Goal: Task Accomplishment & Management: Use online tool/utility

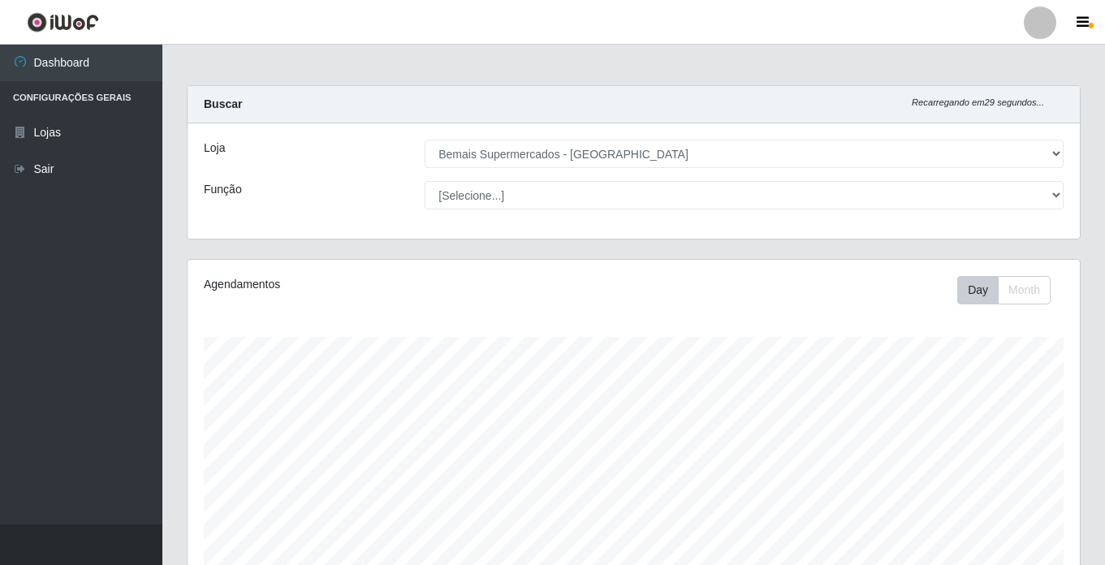
select select "250"
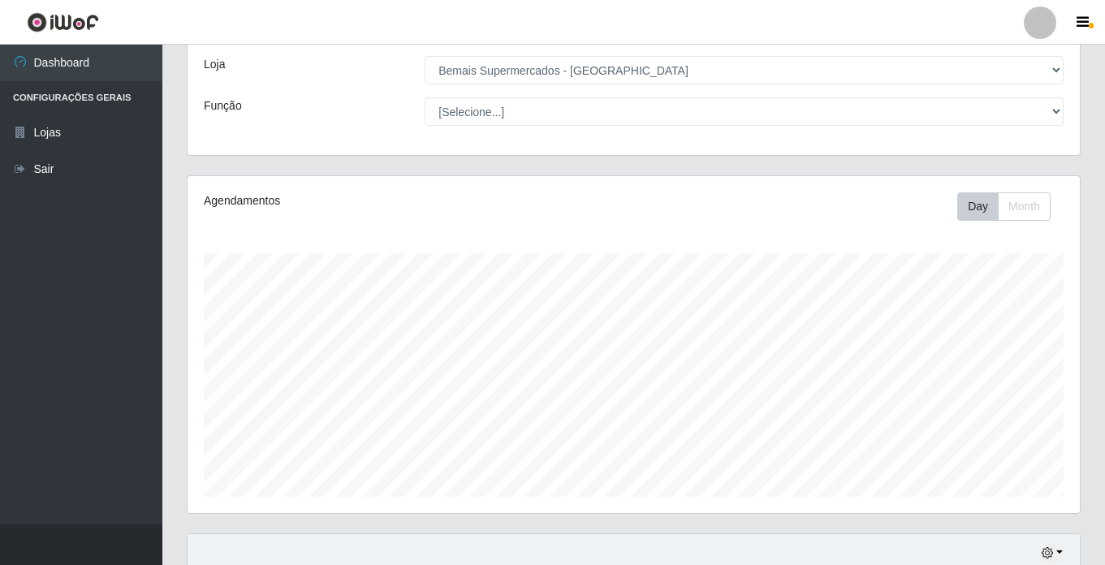
scroll to position [62, 0]
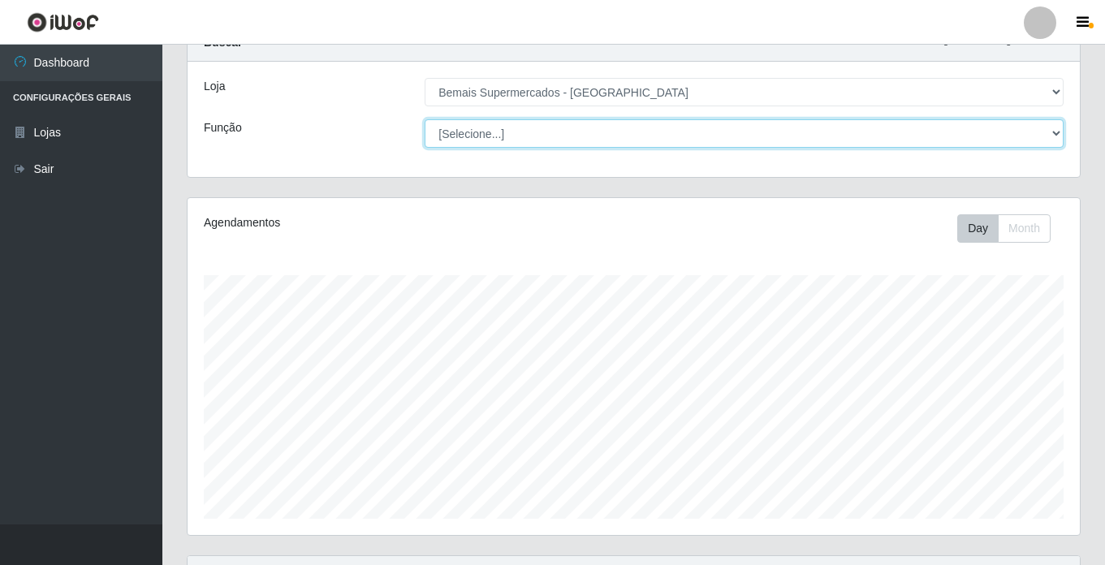
drag, startPoint x: 504, startPoint y: 128, endPoint x: 506, endPoint y: 140, distance: 11.5
click at [504, 128] on select "[Selecione...] ASG ASG + ASG ++ Auxiliar de Estacionamento Auxiliar de Estacion…" at bounding box center [744, 133] width 639 height 28
click at [425, 119] on select "[Selecione...] ASG ASG + ASG ++ Auxiliar de Estacionamento Auxiliar de Estacion…" at bounding box center [744, 133] width 639 height 28
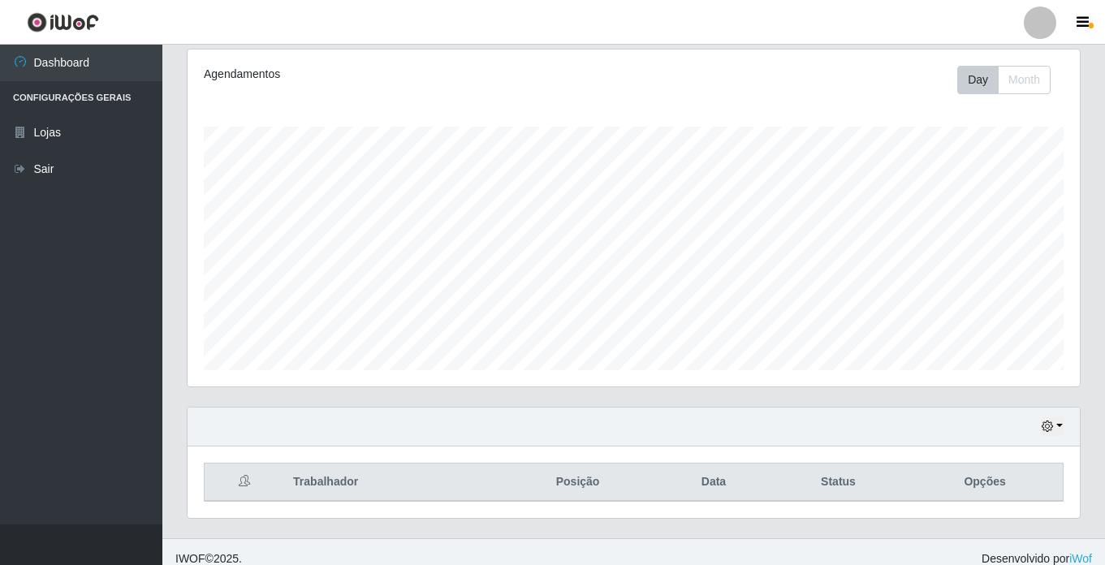
scroll to position [224, 0]
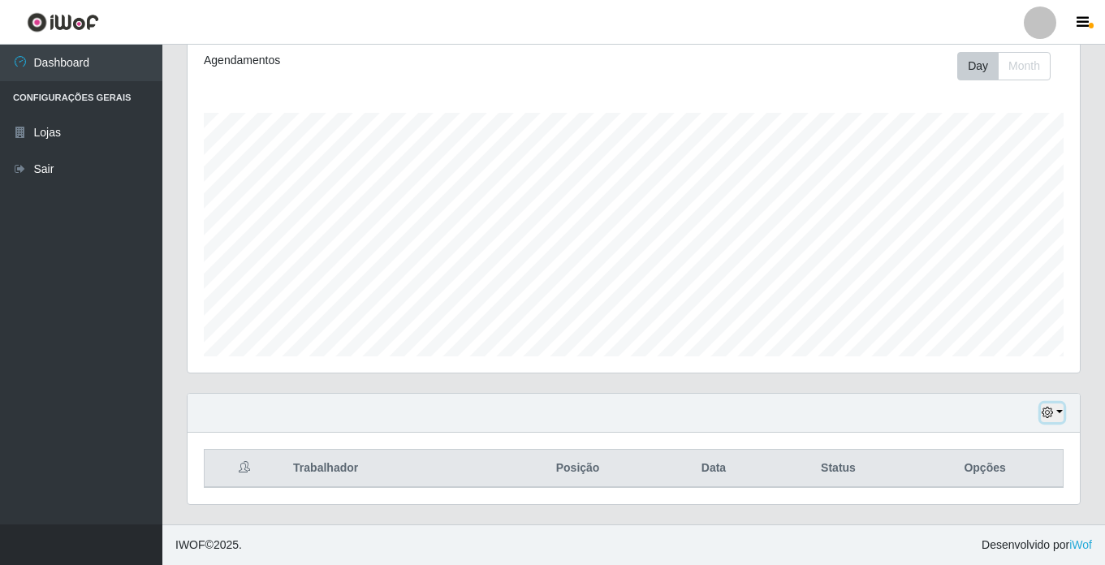
click at [1050, 412] on icon "button" at bounding box center [1047, 412] width 11 height 11
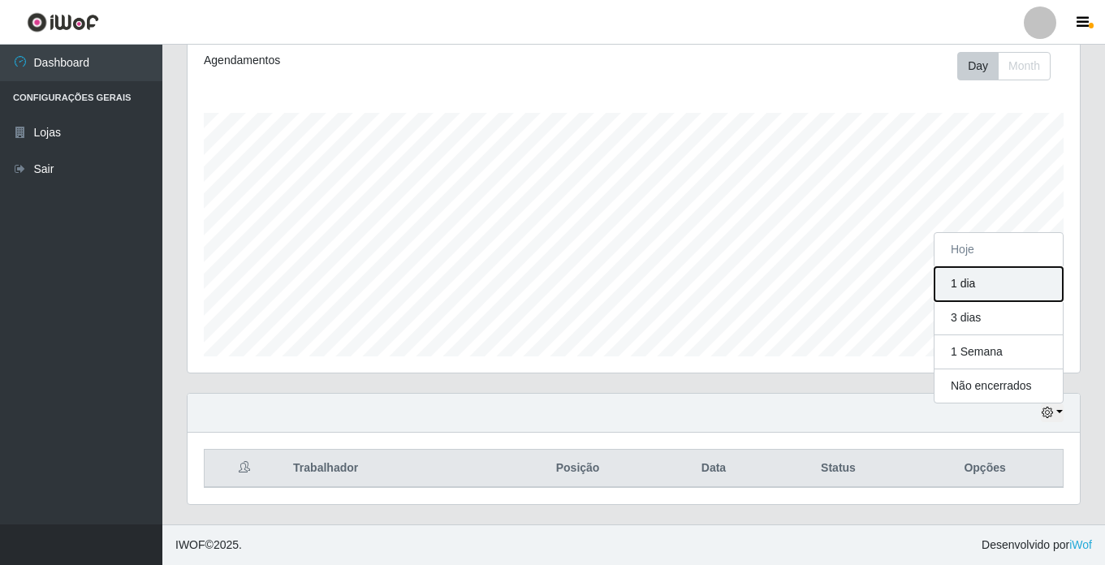
click at [997, 282] on button "1 dia" at bounding box center [998, 284] width 128 height 34
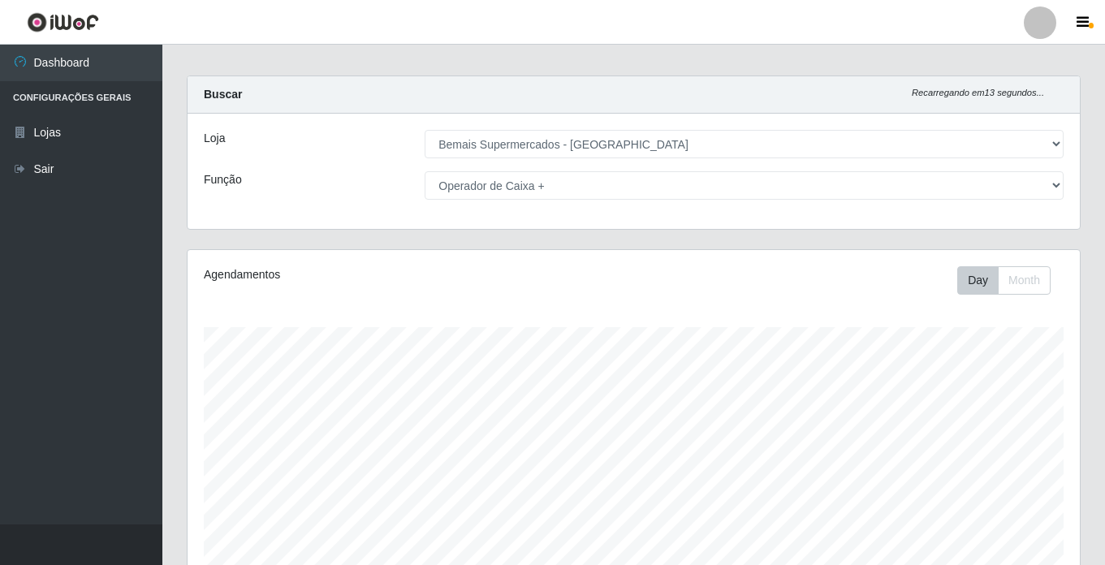
scroll to position [8, 0]
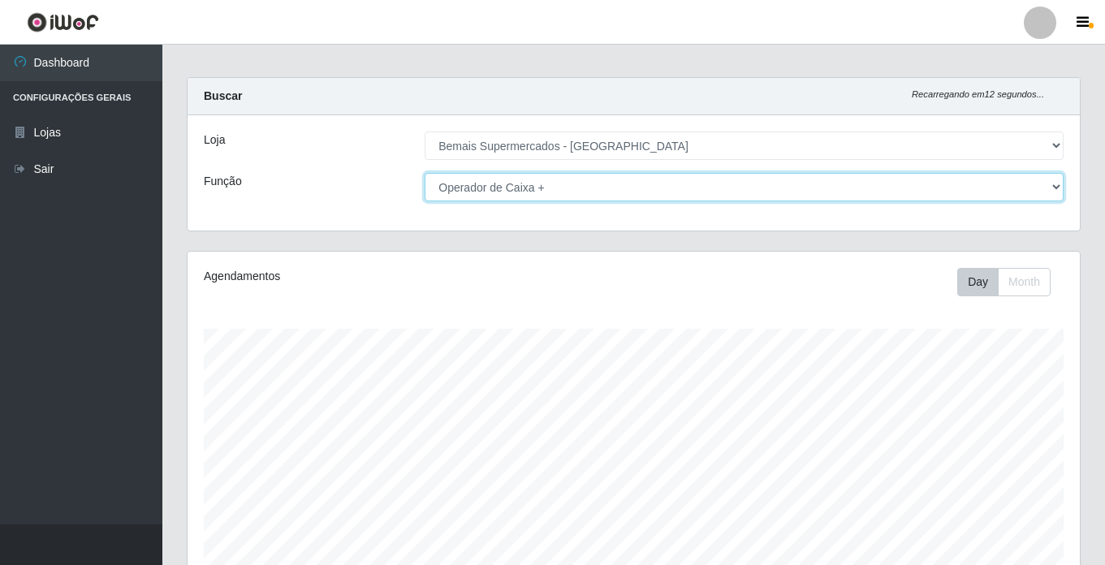
click at [497, 188] on select "[Selecione...] ASG ASG + ASG ++ Auxiliar de Estacionamento Auxiliar de Estacion…" at bounding box center [744, 187] width 639 height 28
click at [425, 173] on select "[Selecione...] ASG ASG + ASG ++ Auxiliar de Estacionamento Auxiliar de Estacion…" at bounding box center [744, 187] width 639 height 28
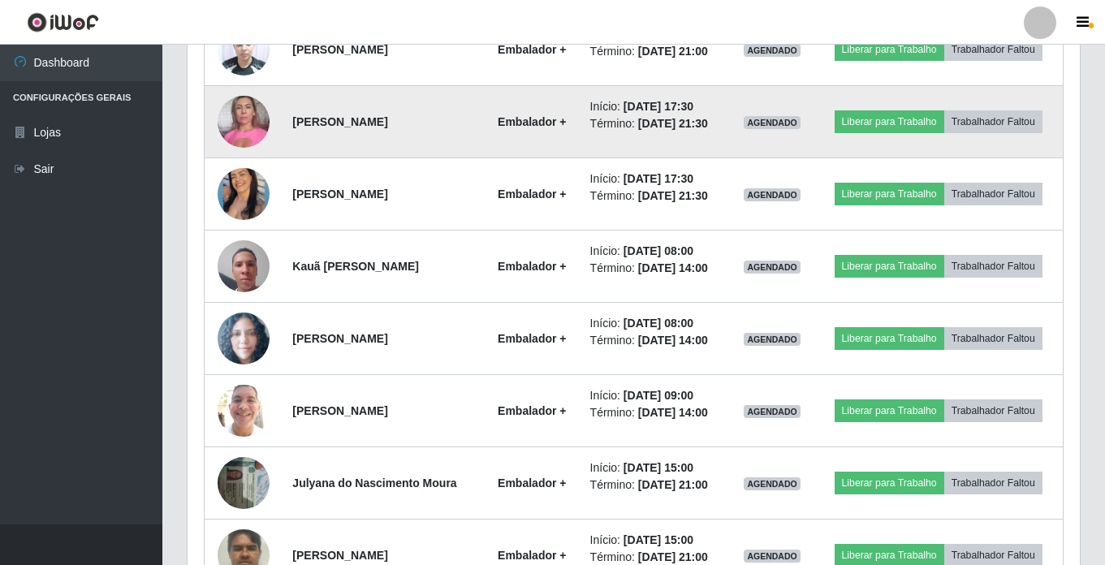
scroll to position [820, 0]
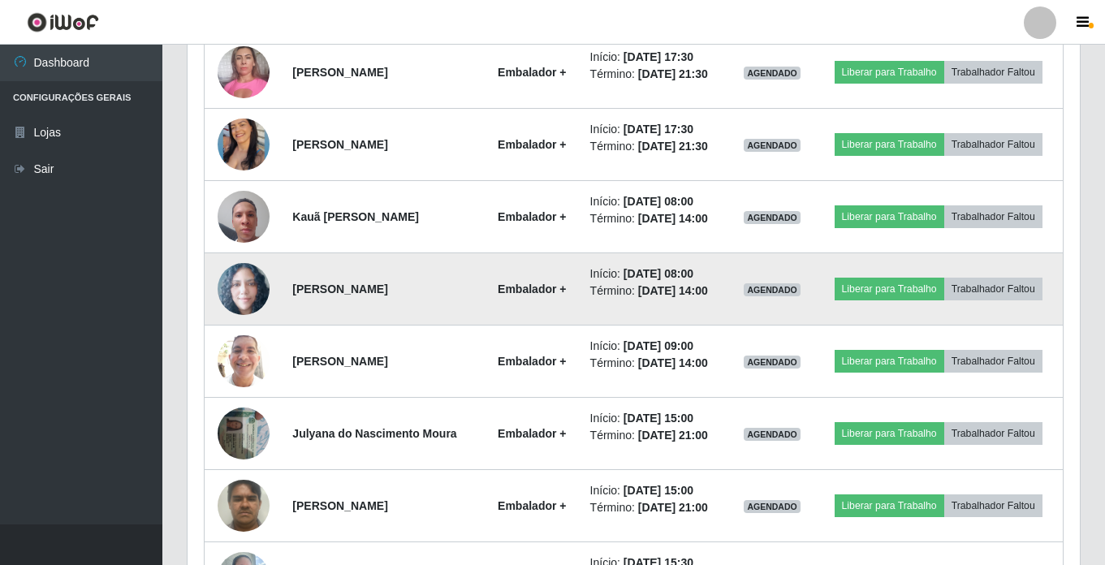
click at [237, 287] on img at bounding box center [244, 289] width 52 height 53
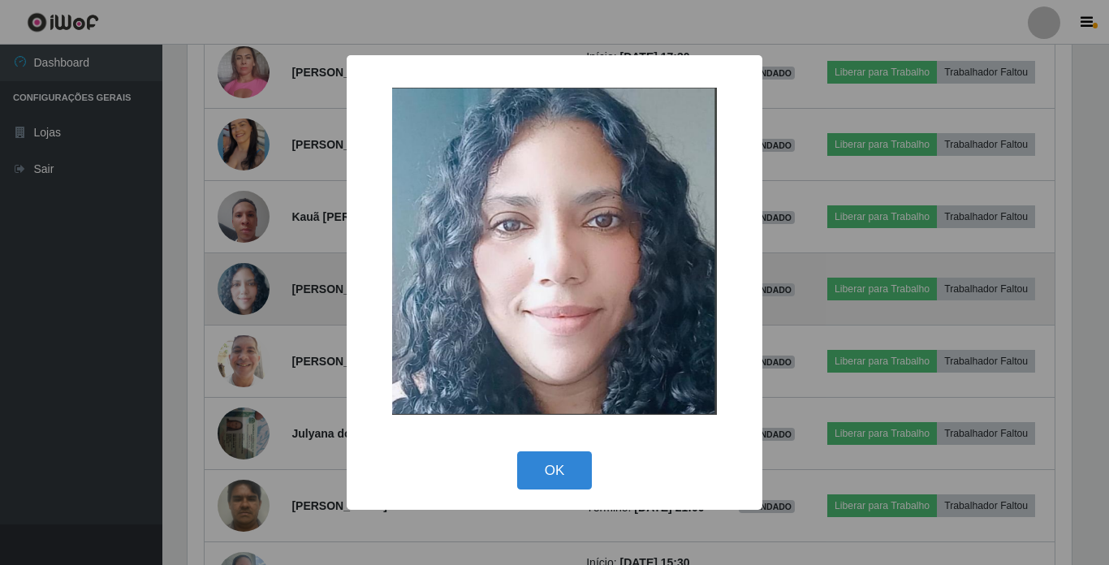
click at [237, 287] on div "× OK Cancel" at bounding box center [554, 282] width 1109 height 565
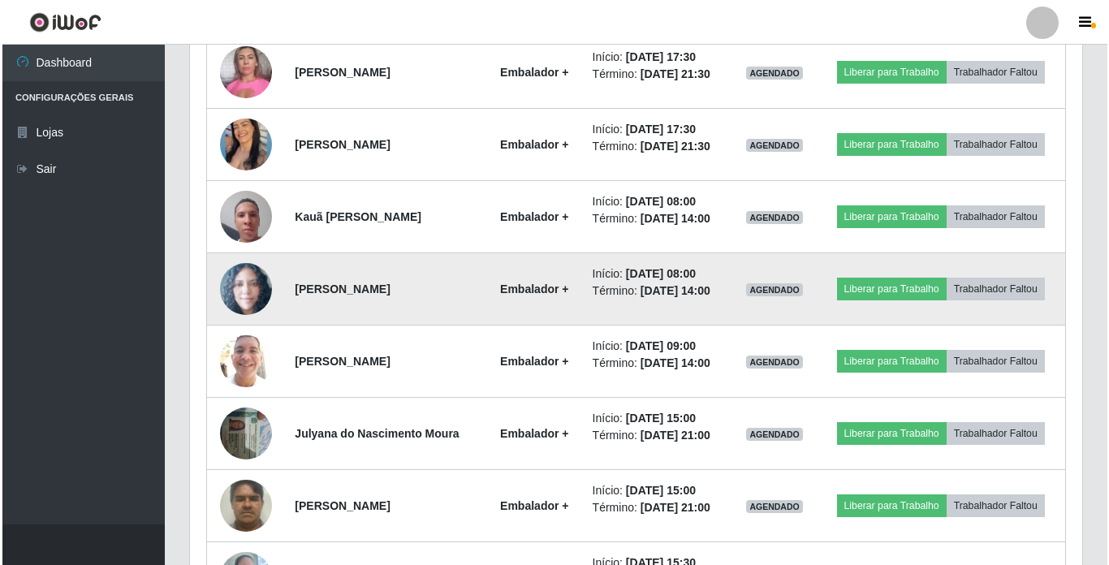
scroll to position [337, 892]
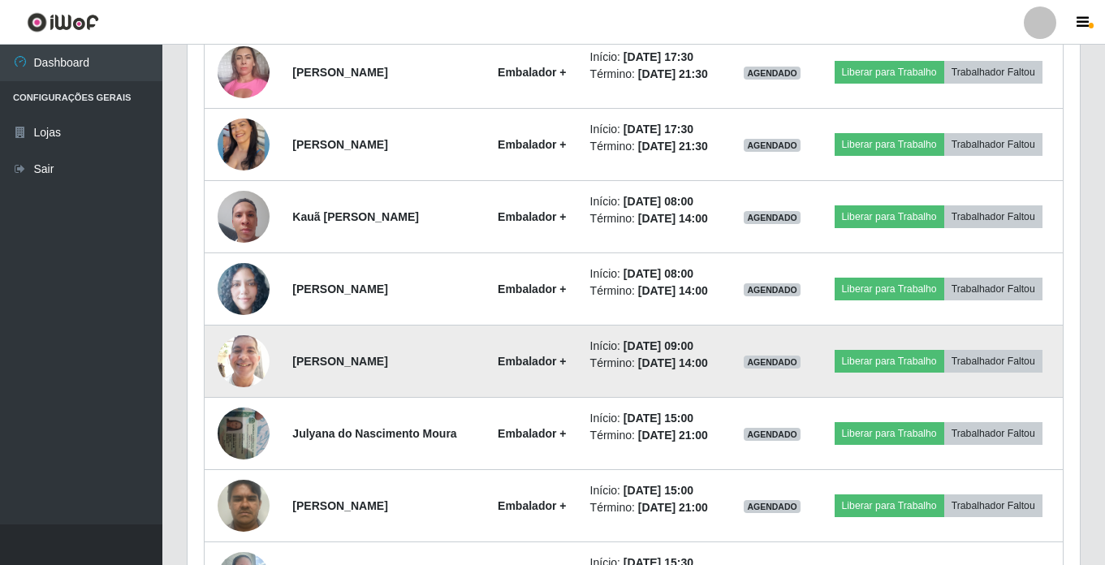
click at [244, 359] on img at bounding box center [244, 360] width 52 height 69
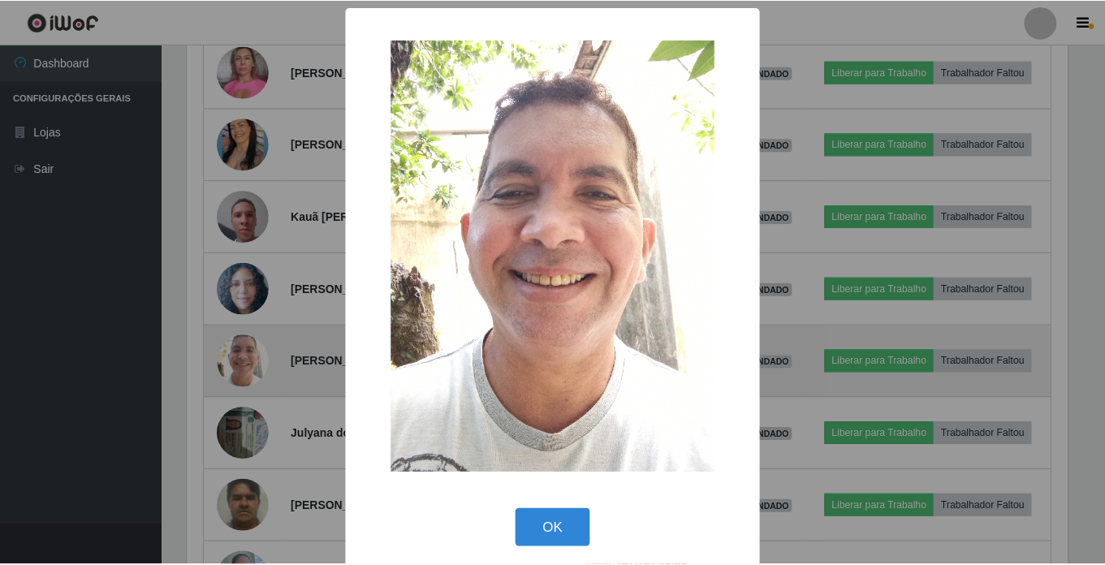
scroll to position [337, 884]
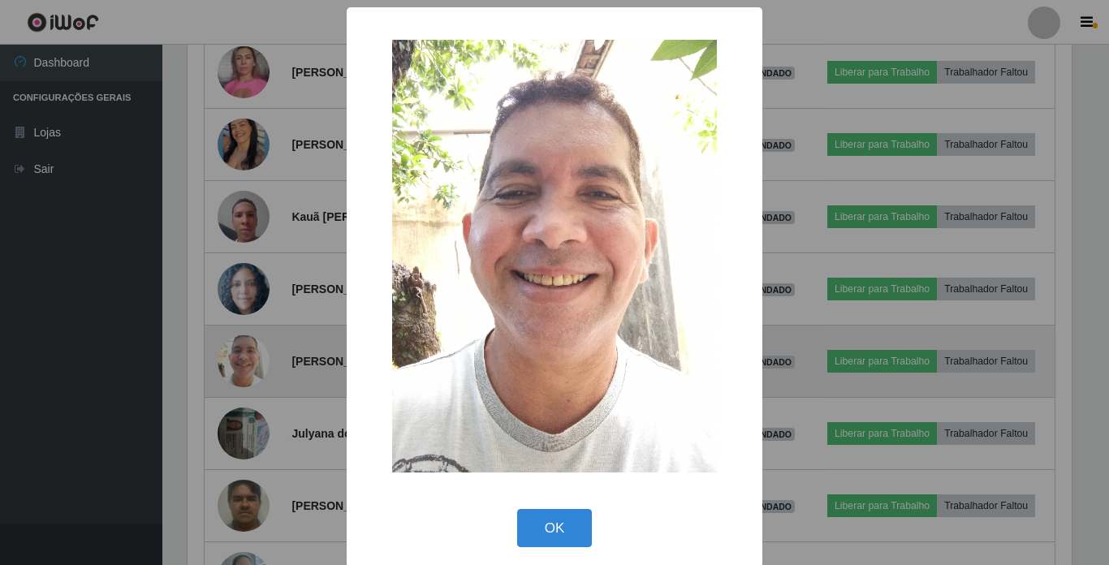
click at [244, 359] on div "× OK Cancel" at bounding box center [554, 282] width 1109 height 565
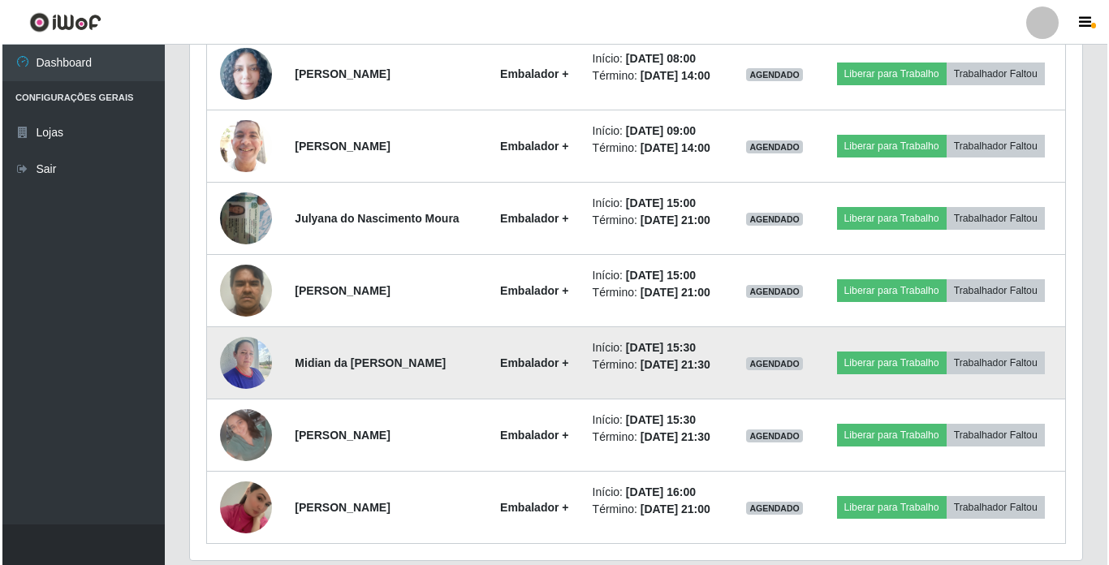
scroll to position [1063, 0]
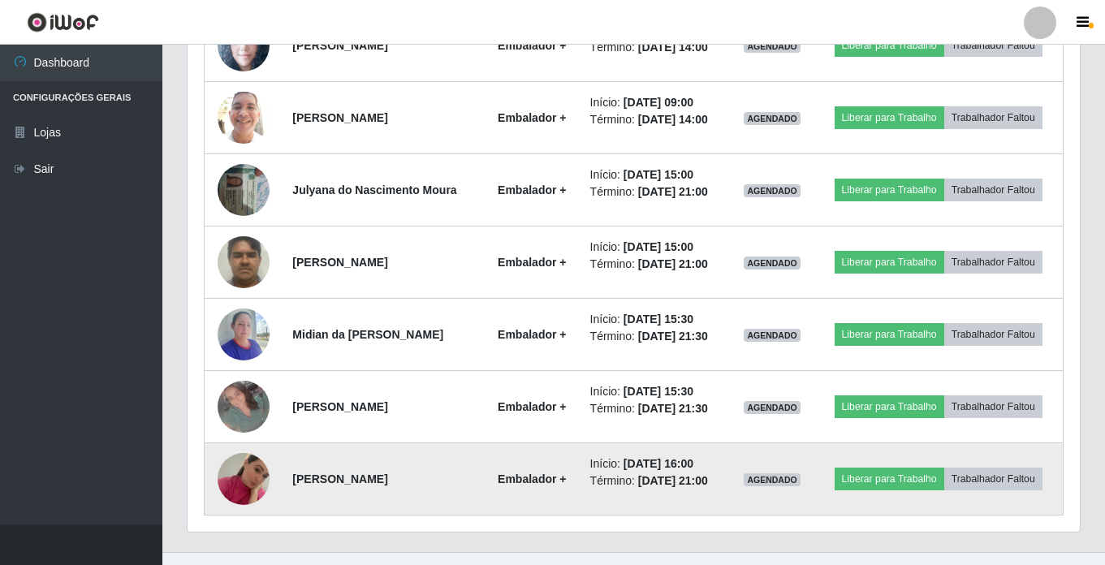
click at [244, 473] on img at bounding box center [244, 479] width 52 height 93
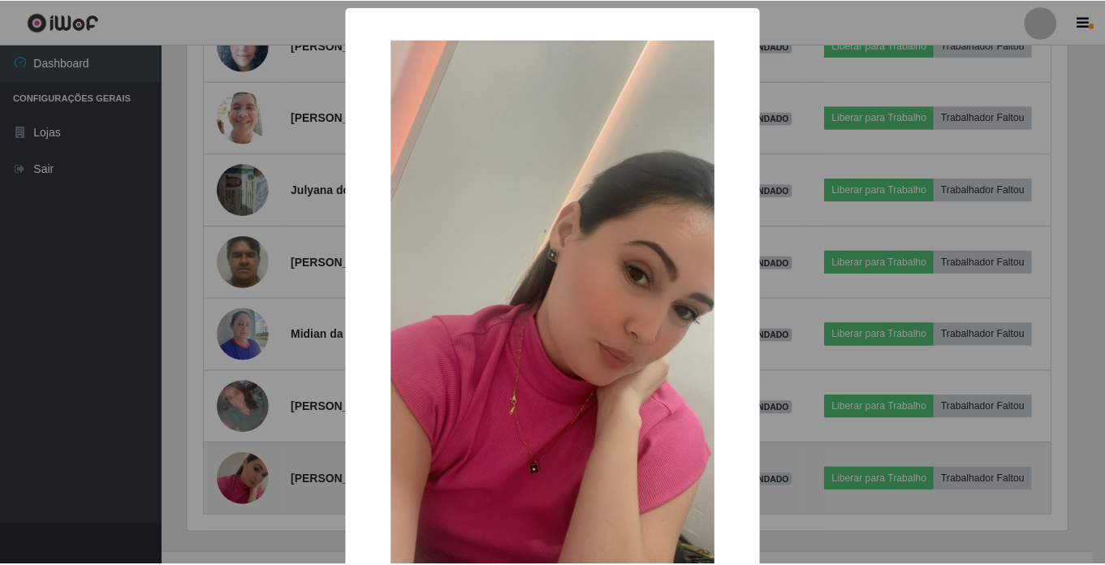
scroll to position [337, 884]
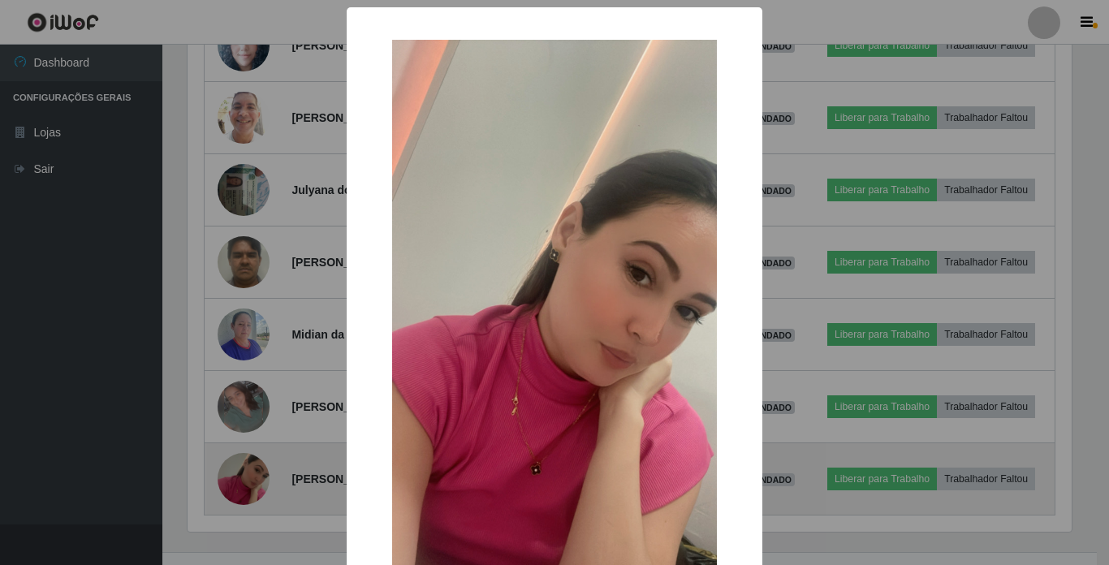
click at [244, 473] on div "× OK Cancel" at bounding box center [554, 282] width 1109 height 565
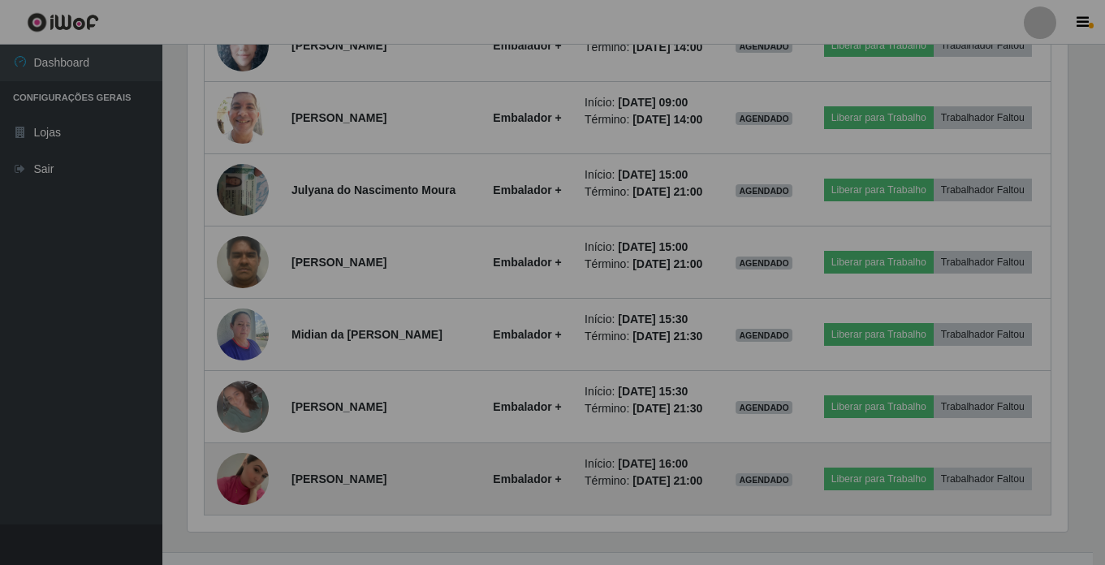
scroll to position [337, 892]
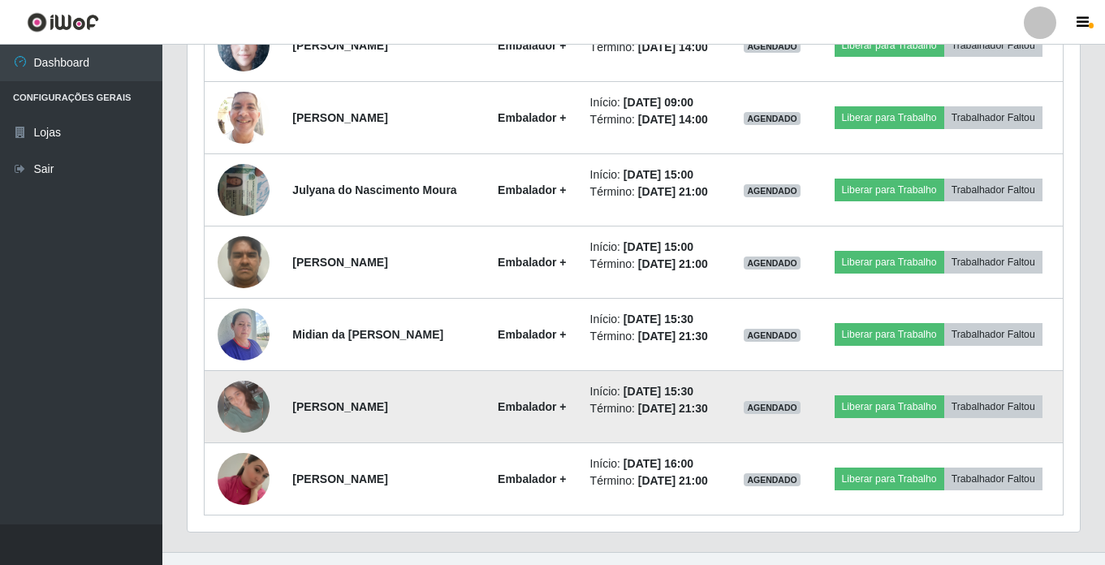
click at [235, 412] on img at bounding box center [244, 407] width 52 height 52
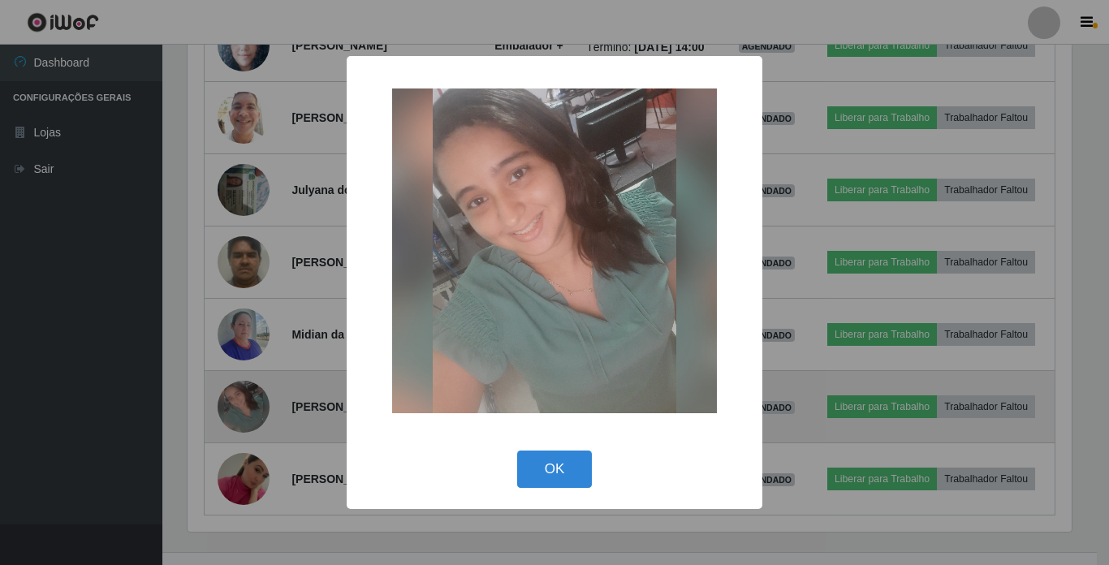
click at [235, 412] on div "× OK Cancel" at bounding box center [554, 282] width 1109 height 565
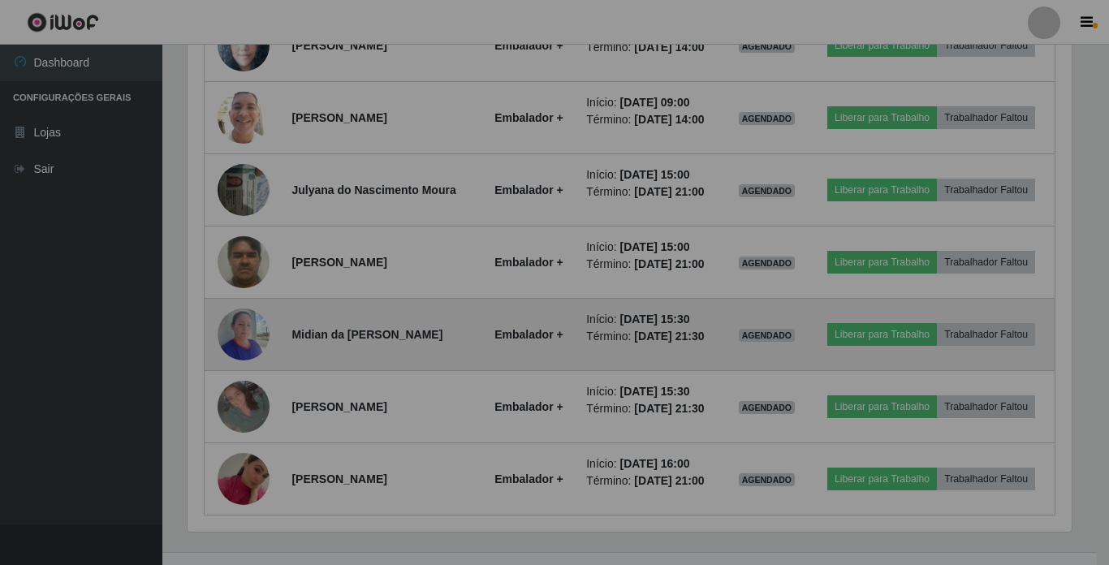
scroll to position [337, 892]
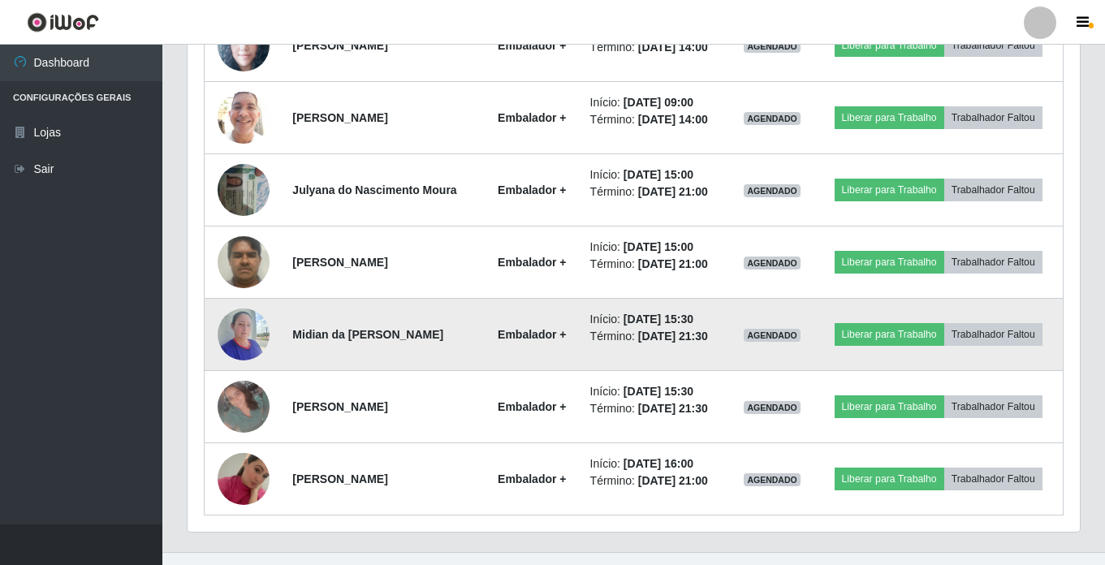
click at [244, 341] on img at bounding box center [244, 334] width 52 height 69
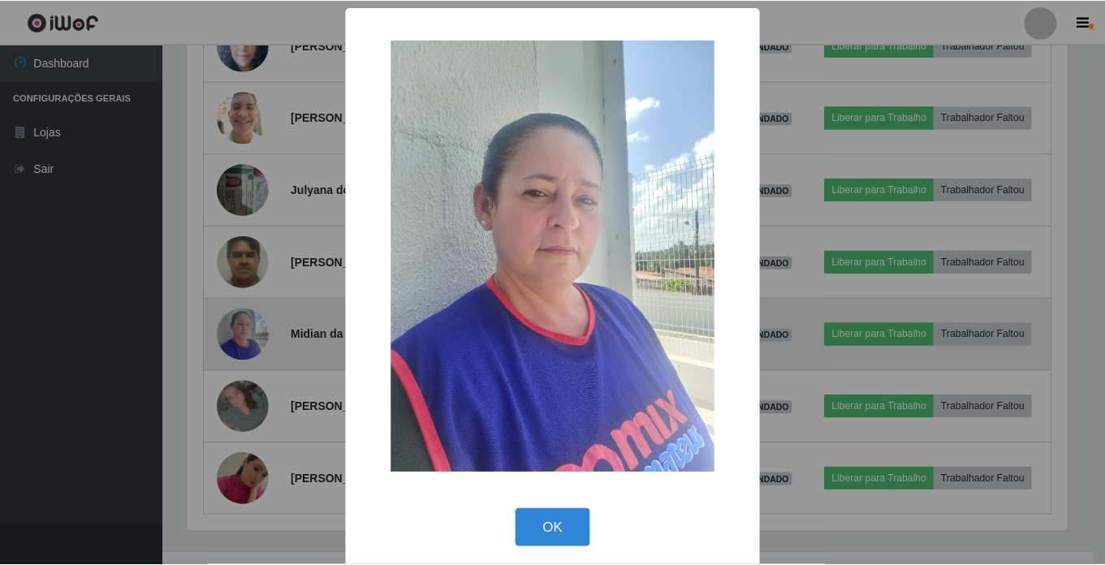
scroll to position [337, 884]
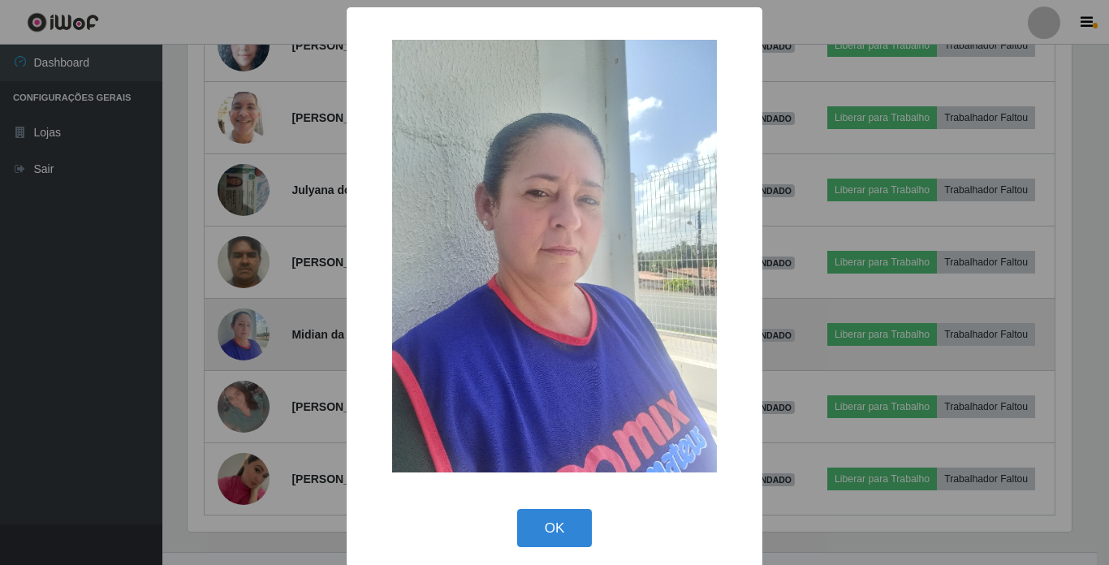
click at [244, 341] on div "× OK Cancel" at bounding box center [554, 282] width 1109 height 565
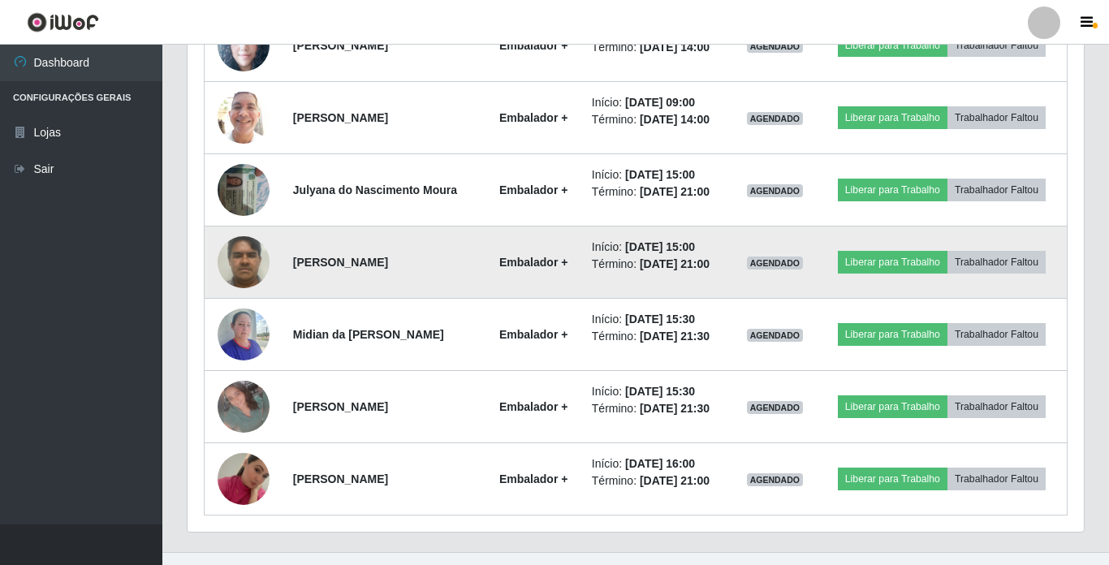
scroll to position [337, 892]
click at [236, 257] on img at bounding box center [244, 261] width 52 height 69
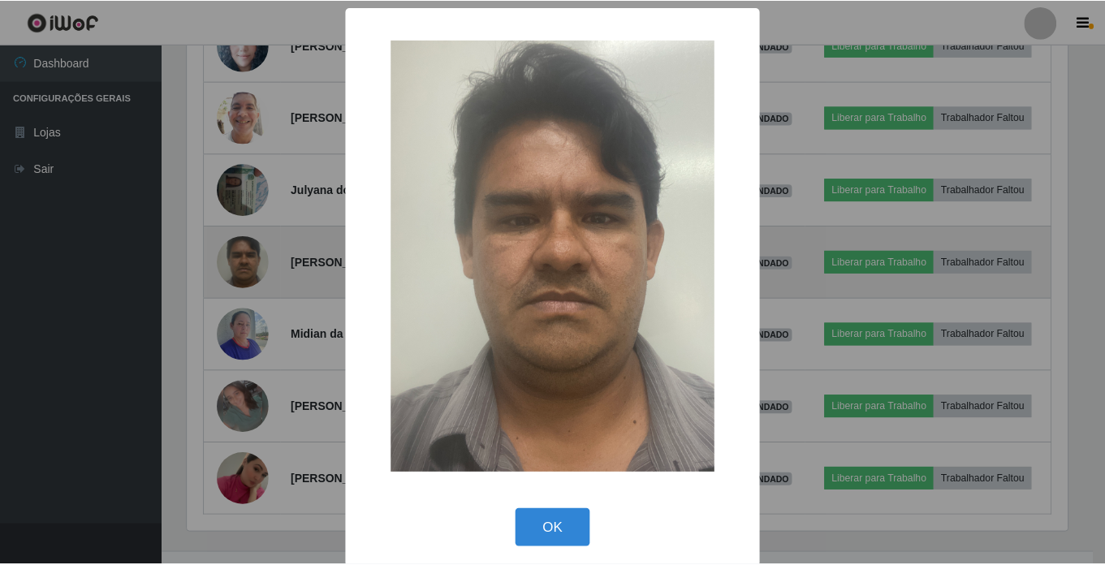
scroll to position [337, 884]
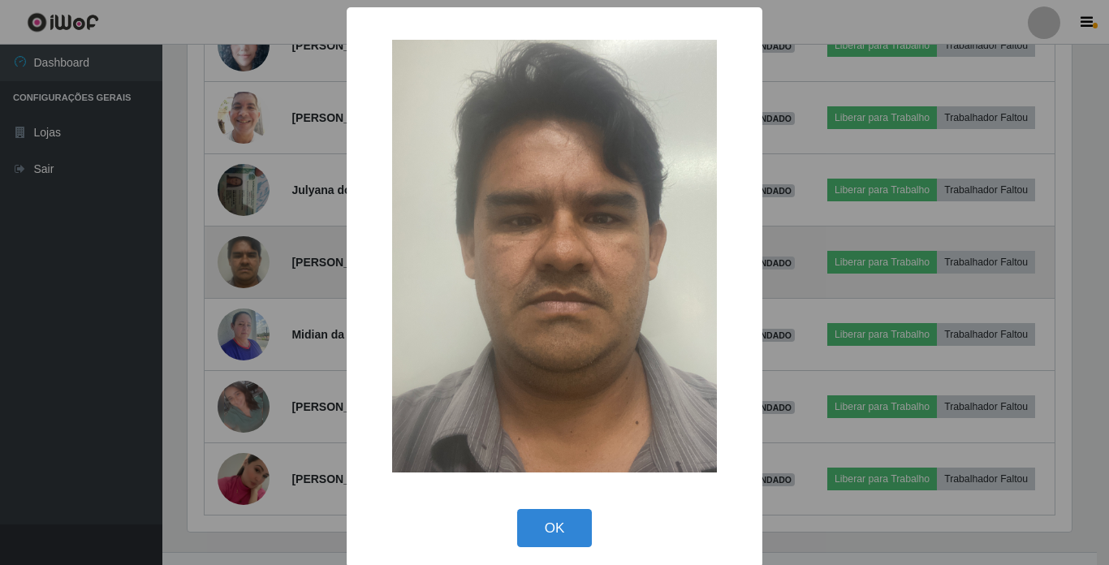
click at [236, 257] on div "× OK Cancel" at bounding box center [554, 282] width 1109 height 565
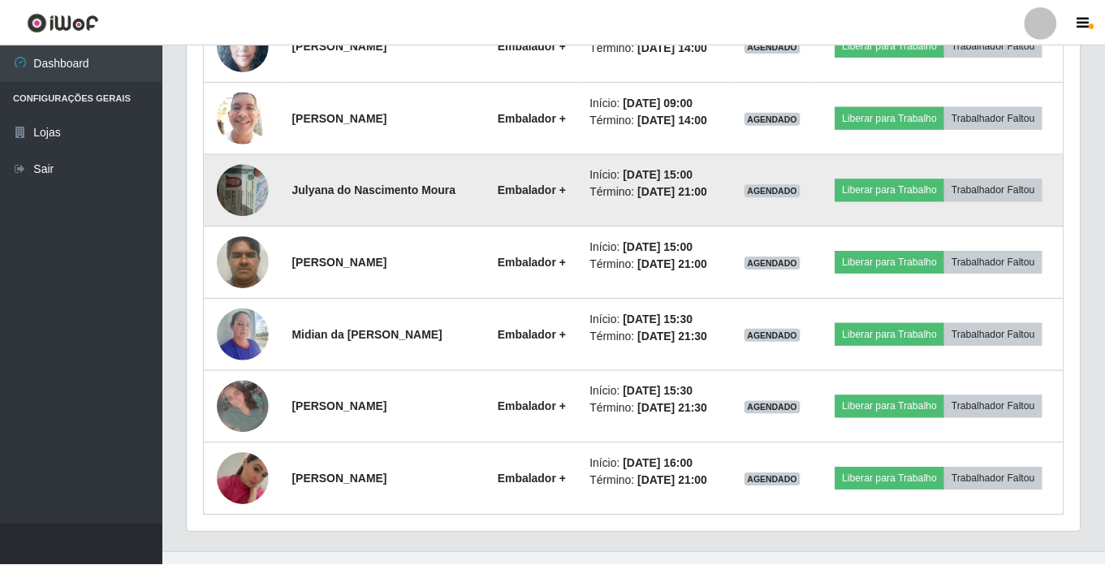
scroll to position [337, 892]
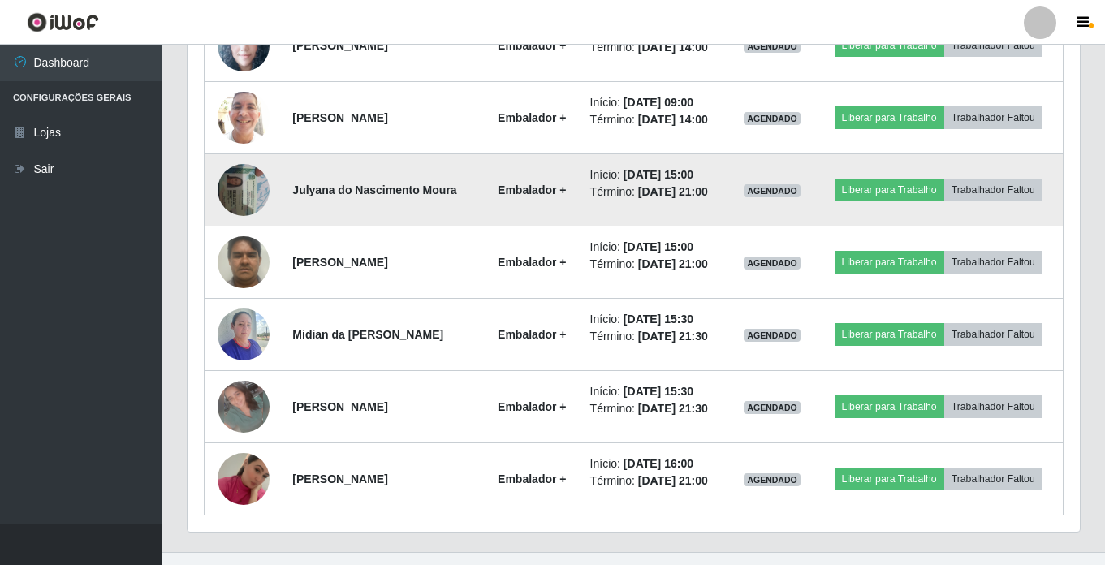
click at [235, 180] on img at bounding box center [244, 189] width 52 height 69
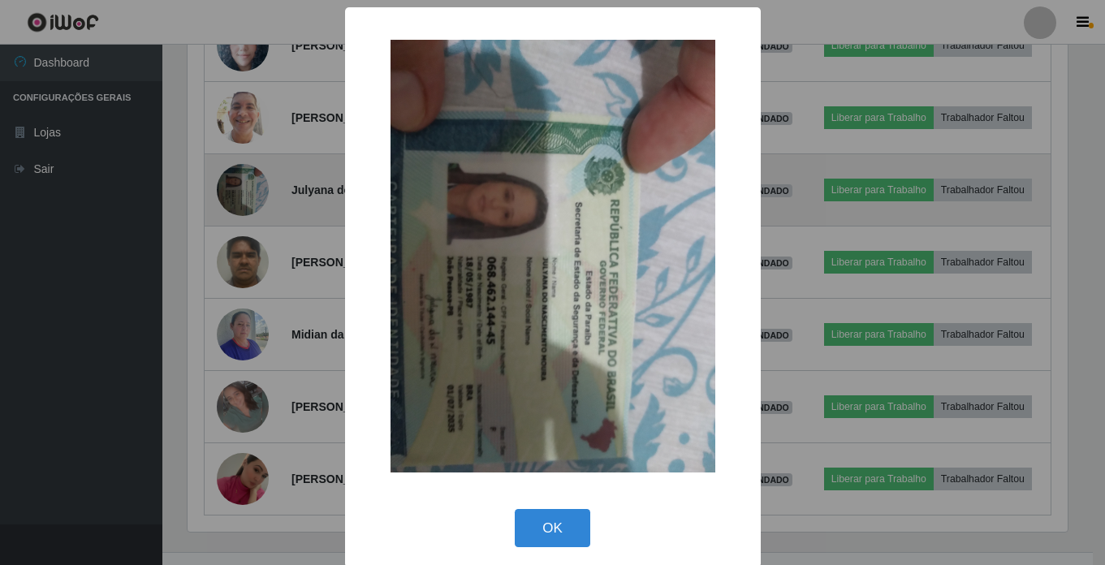
scroll to position [0, 0]
click at [235, 180] on div "× OK Cancel" at bounding box center [554, 282] width 1109 height 565
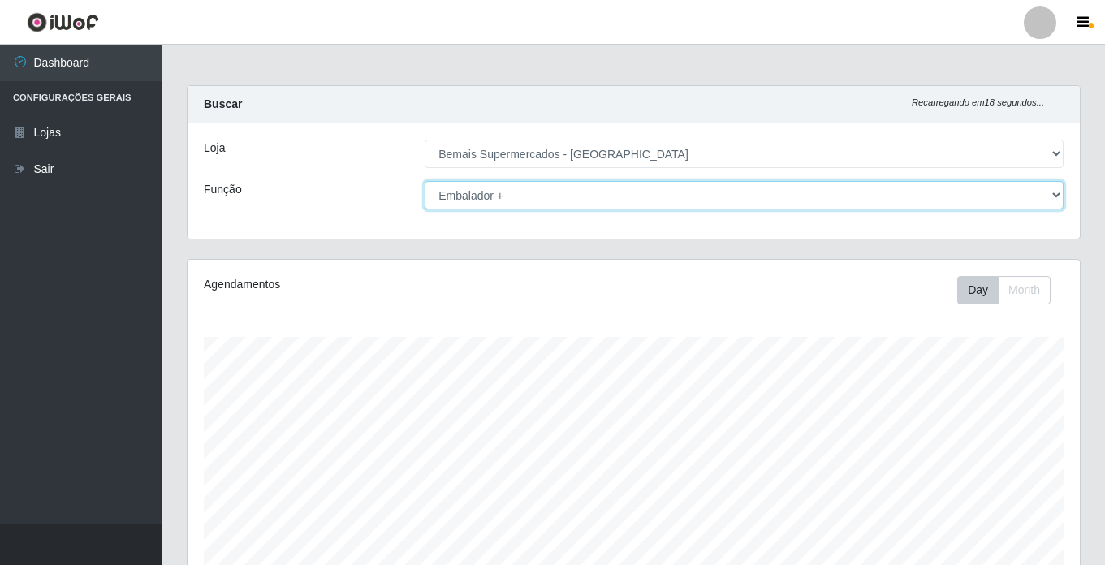
click at [515, 191] on select "[Selecione...] ASG ASG + ASG ++ Auxiliar de Estacionamento Auxiliar de Estacion…" at bounding box center [744, 195] width 639 height 28
select select "[Selecione...]"
click at [425, 181] on select "[Selecione...] ASG ASG + ASG ++ Auxiliar de Estacionamento Auxiliar de Estacion…" at bounding box center [744, 195] width 639 height 28
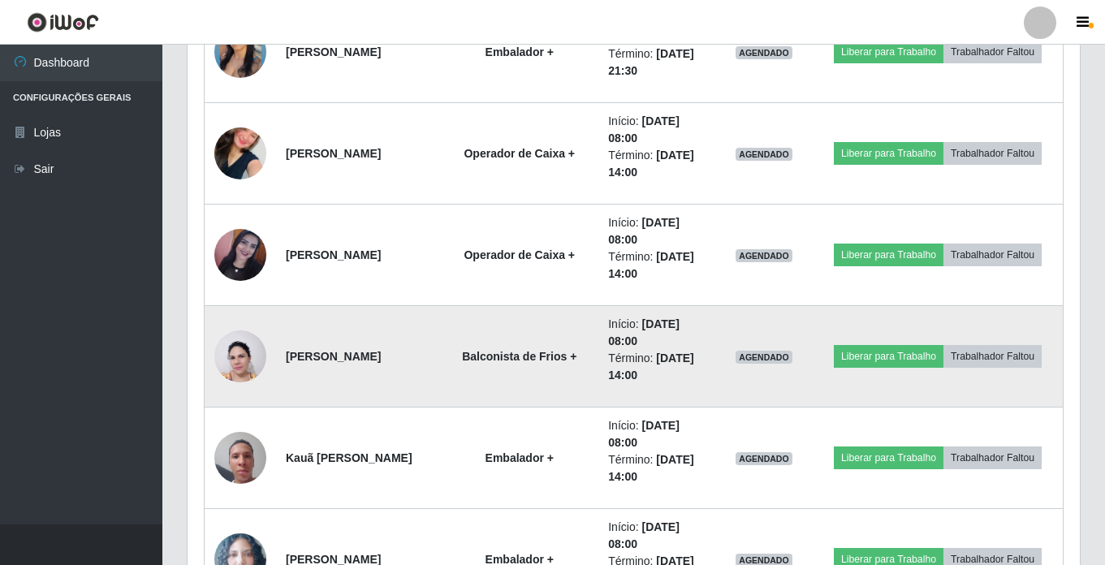
click at [231, 352] on img at bounding box center [240, 356] width 52 height 70
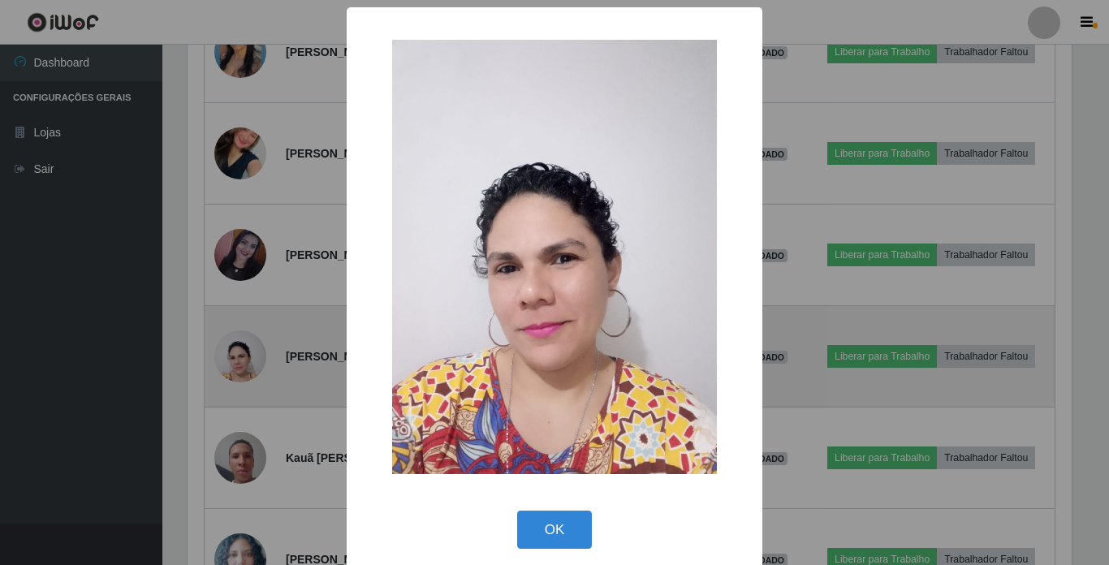
click at [231, 352] on div "× OK Cancel" at bounding box center [554, 282] width 1109 height 565
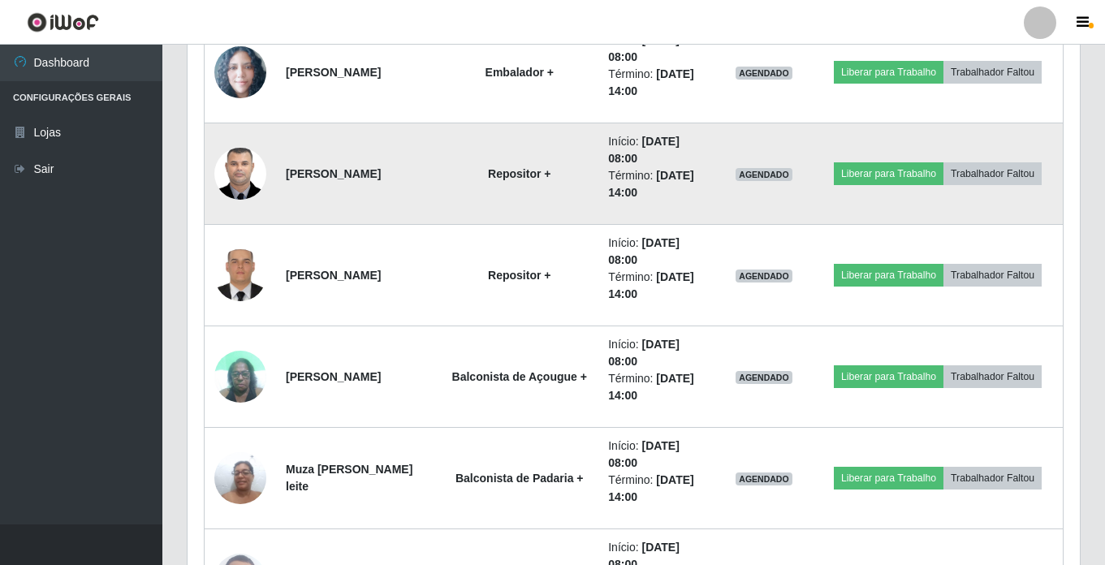
click at [228, 166] on img at bounding box center [240, 173] width 52 height 69
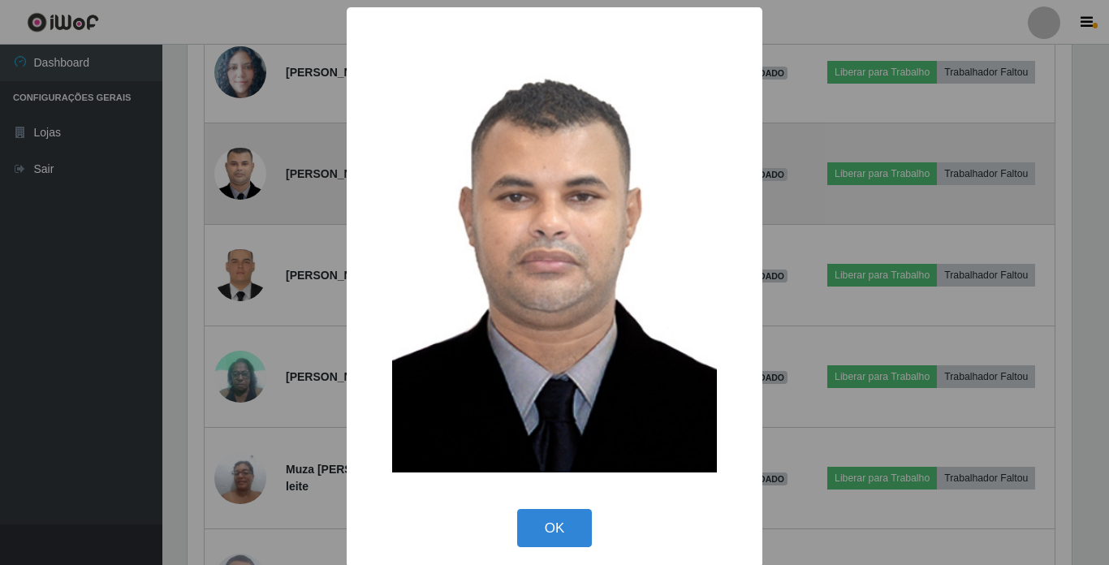
click at [228, 166] on div "× OK Cancel" at bounding box center [554, 282] width 1109 height 565
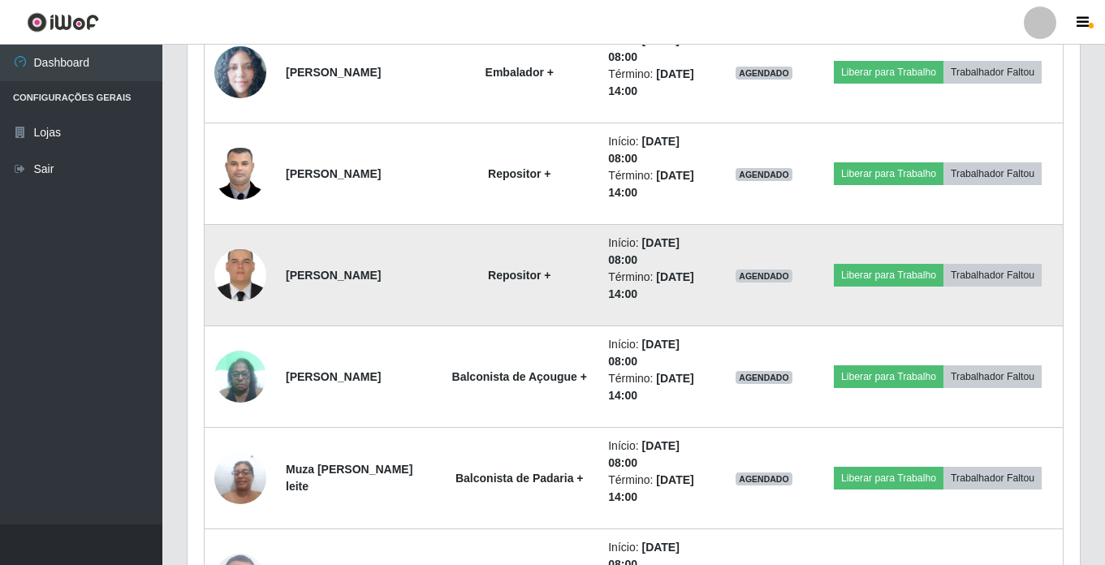
click at [245, 272] on img at bounding box center [240, 275] width 52 height 69
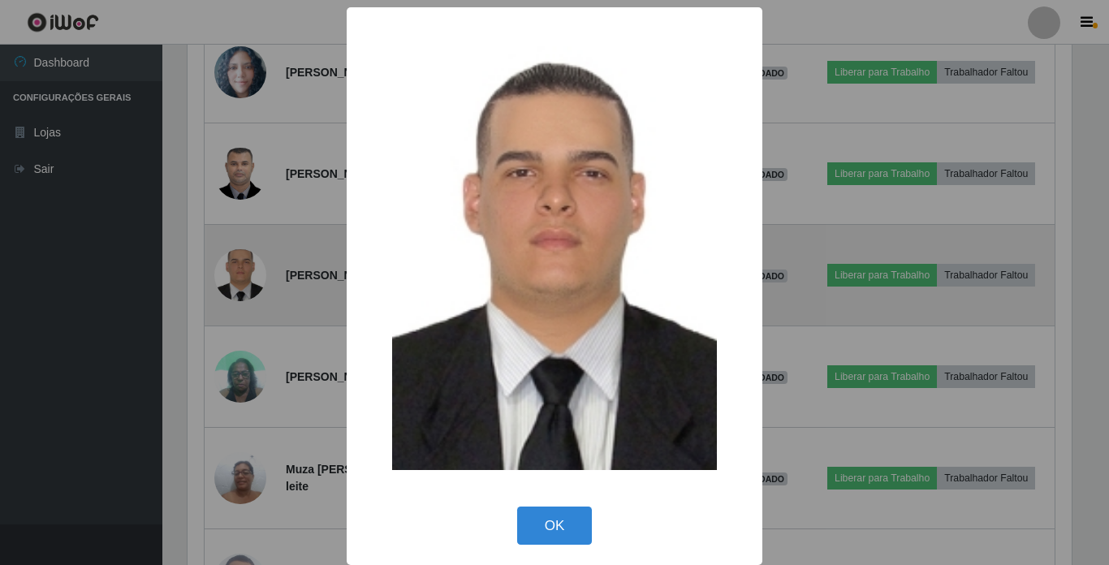
click at [245, 272] on div "× OK Cancel" at bounding box center [554, 282] width 1109 height 565
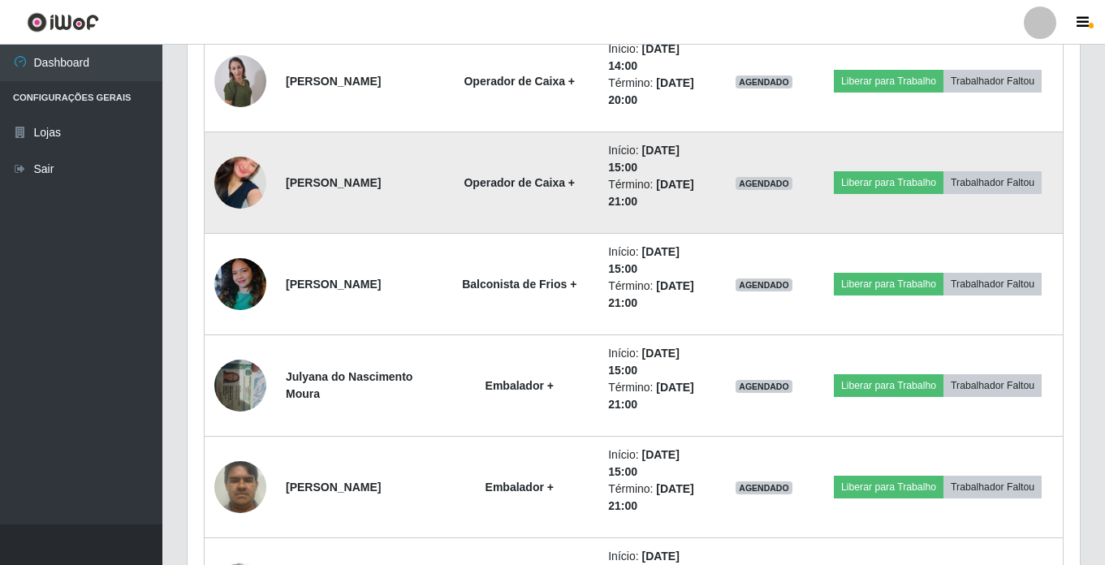
scroll to position [2517, 0]
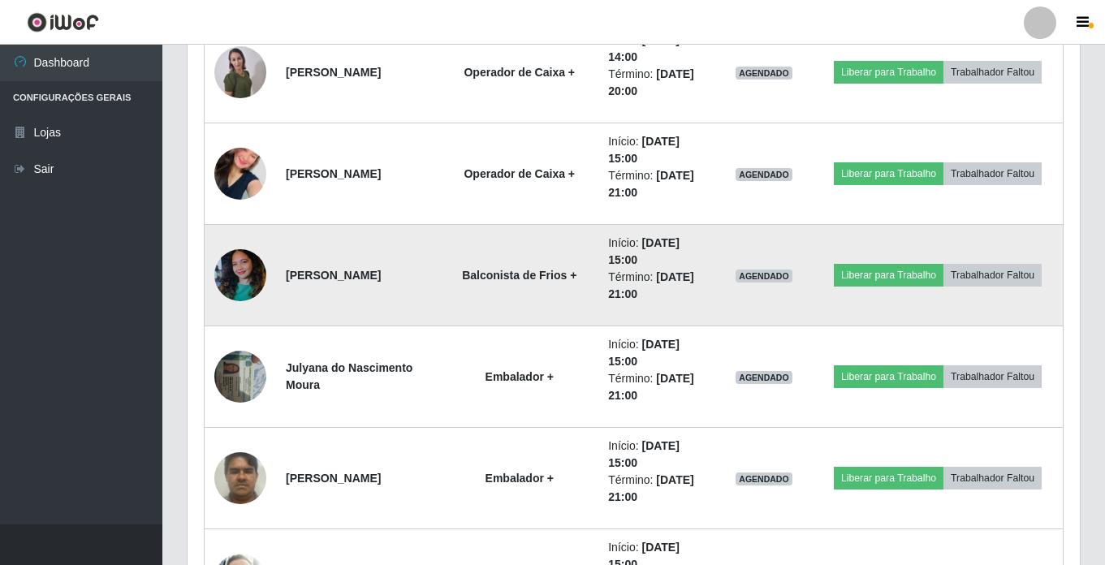
click at [232, 270] on img at bounding box center [240, 275] width 52 height 69
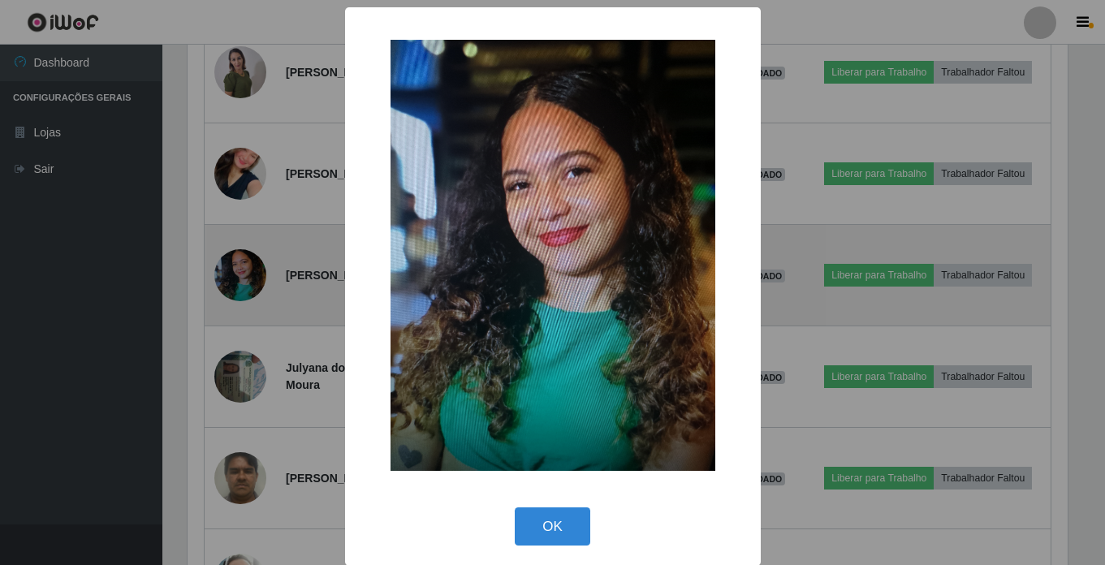
scroll to position [337, 884]
click at [232, 270] on div "× OK Cancel" at bounding box center [554, 282] width 1109 height 565
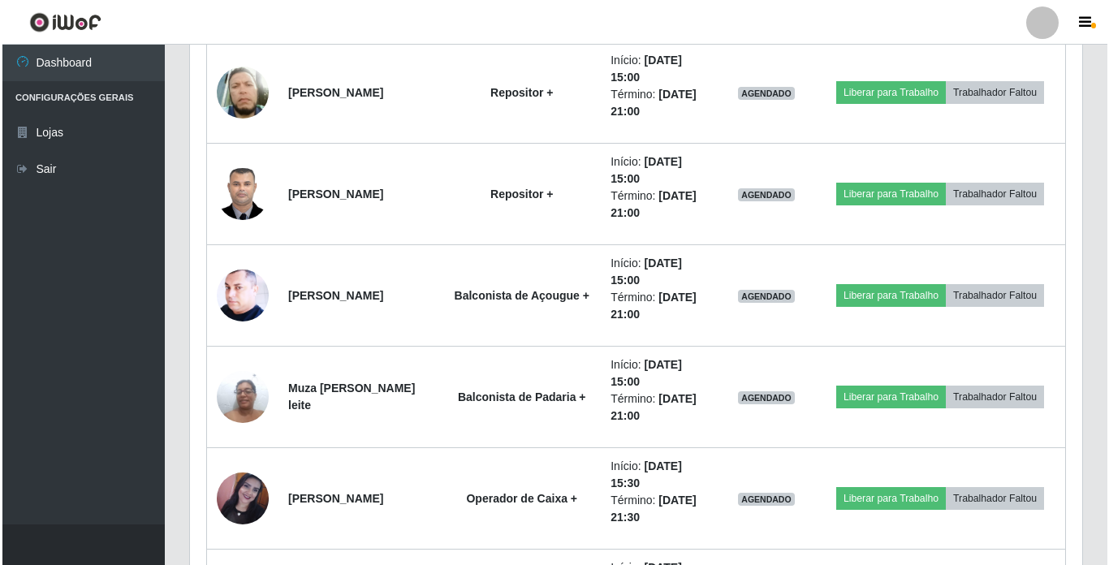
scroll to position [3085, 0]
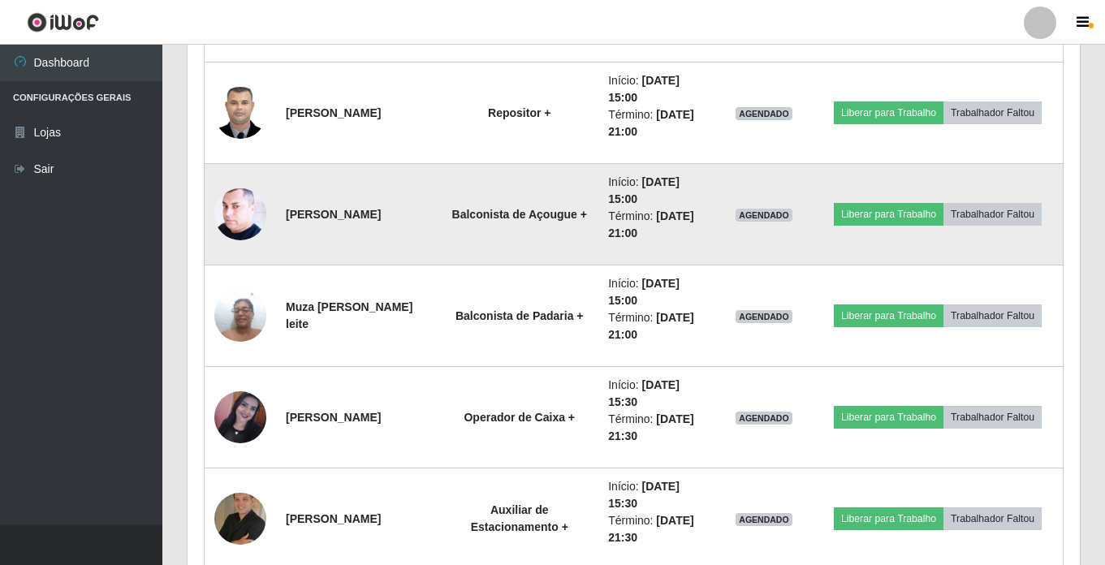
click at [228, 218] on img at bounding box center [240, 214] width 52 height 65
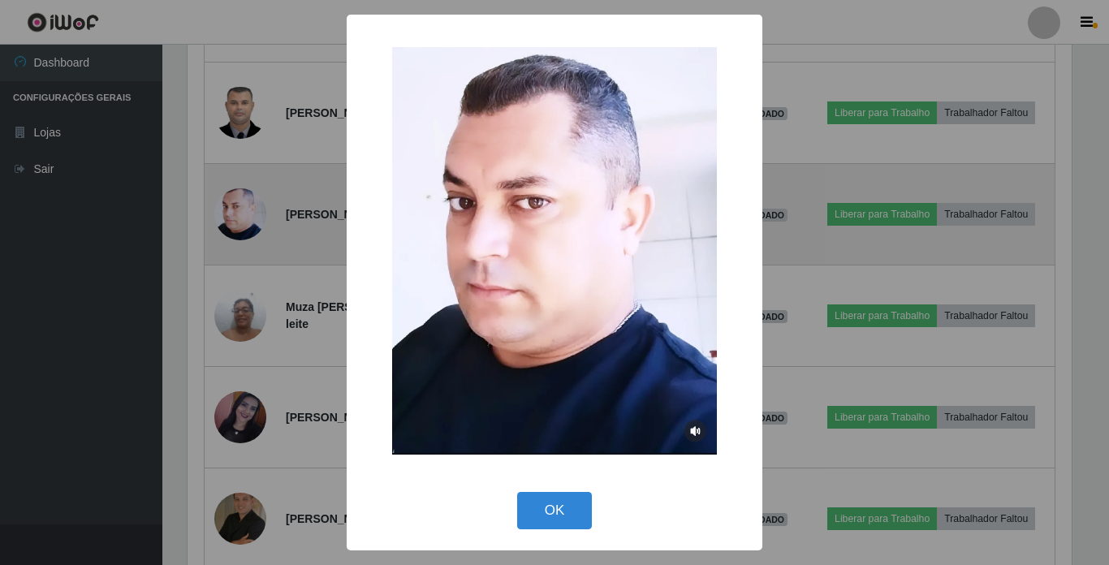
click at [228, 218] on div "× OK Cancel" at bounding box center [554, 282] width 1109 height 565
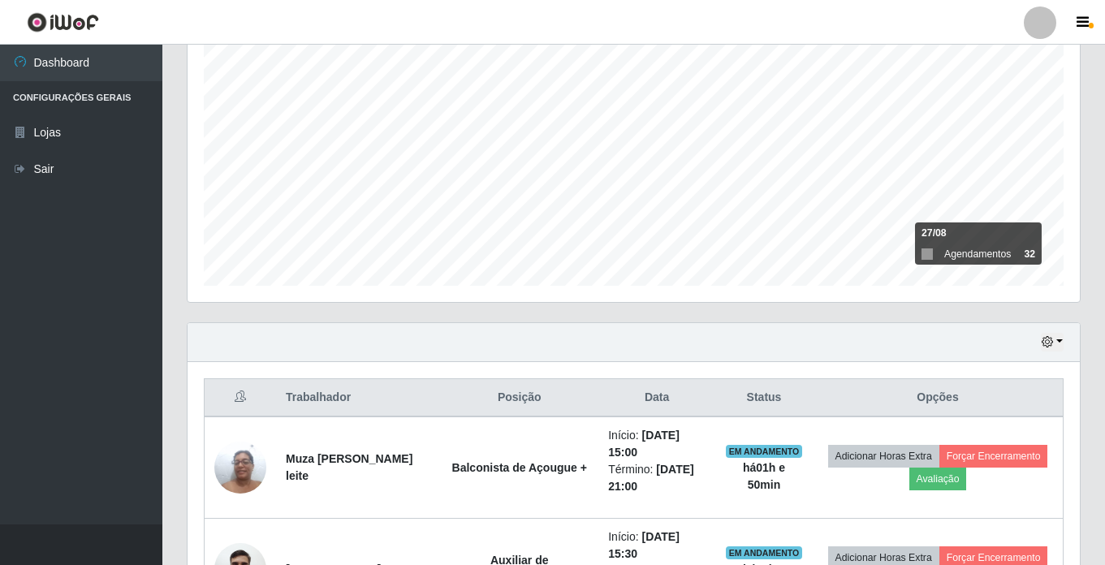
scroll to position [386, 0]
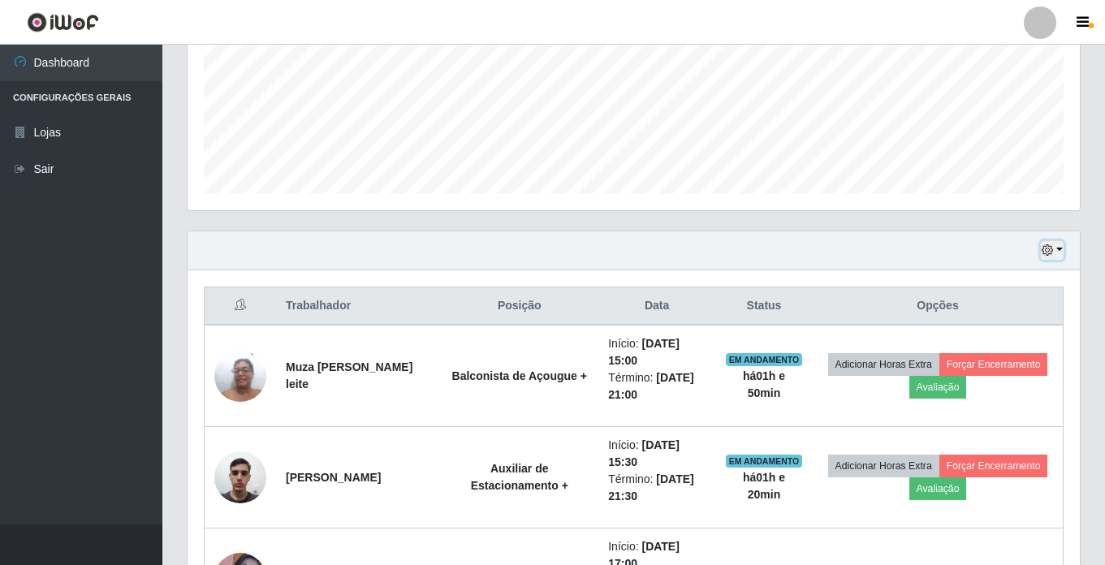
click at [1052, 248] on icon "button" at bounding box center [1047, 249] width 11 height 11
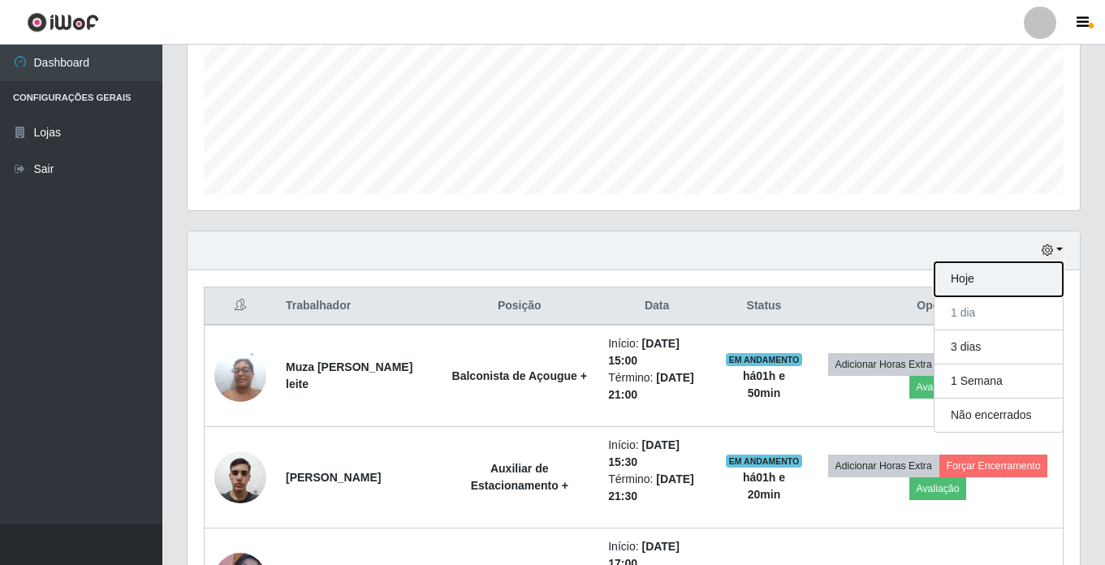
click at [999, 283] on button "Hoje" at bounding box center [998, 279] width 128 height 34
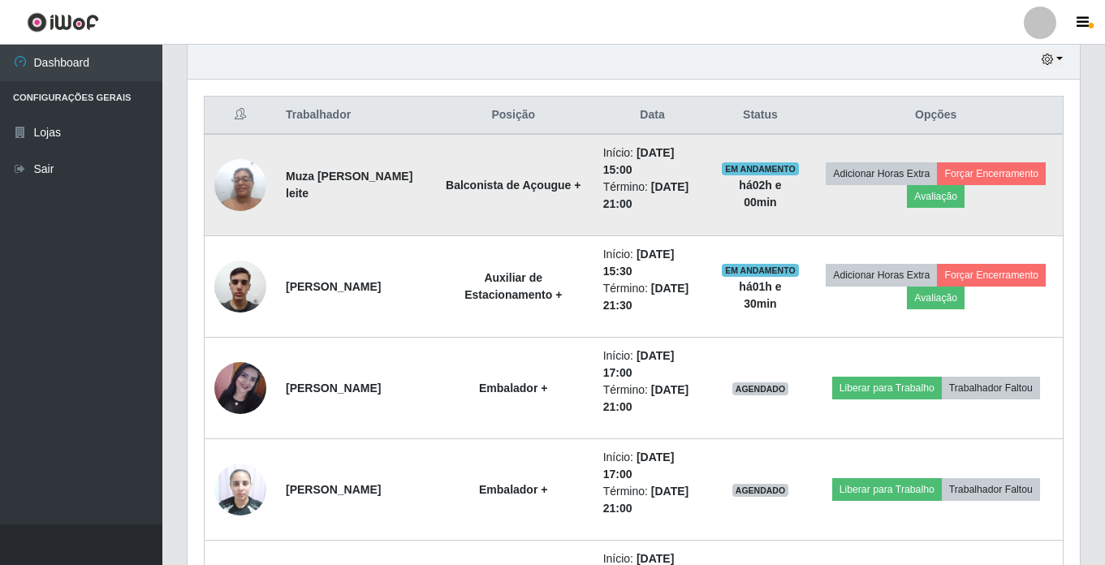
scroll to position [549, 0]
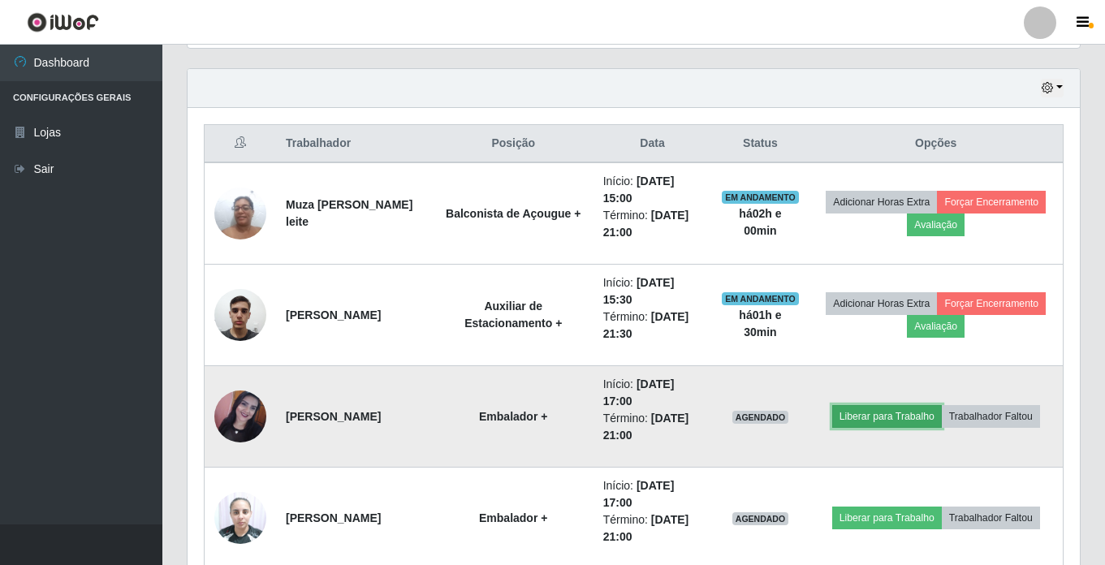
click at [929, 418] on button "Liberar para Trabalho" at bounding box center [887, 416] width 110 height 23
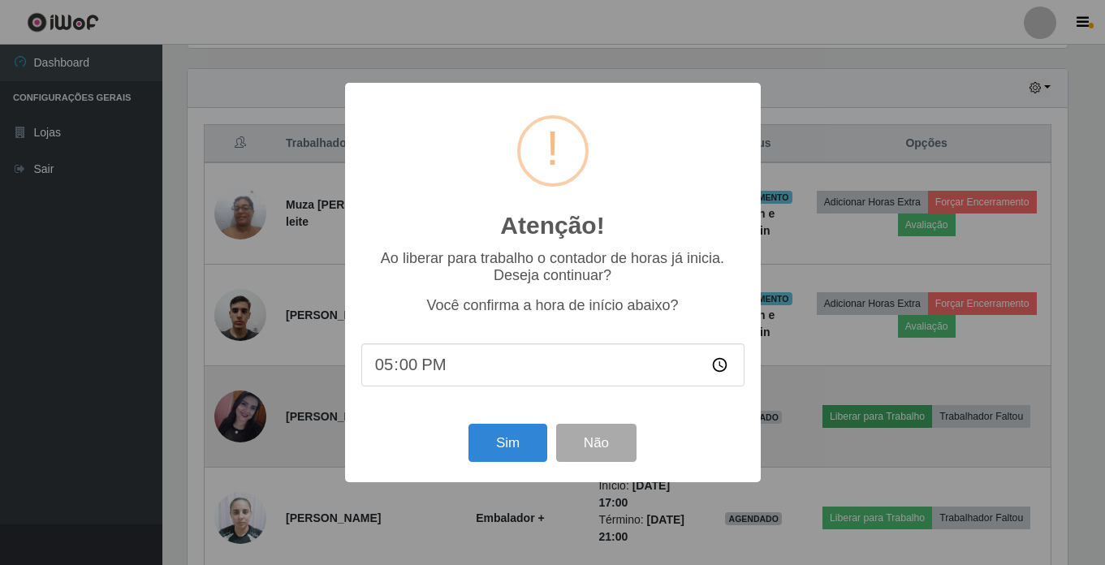
scroll to position [337, 884]
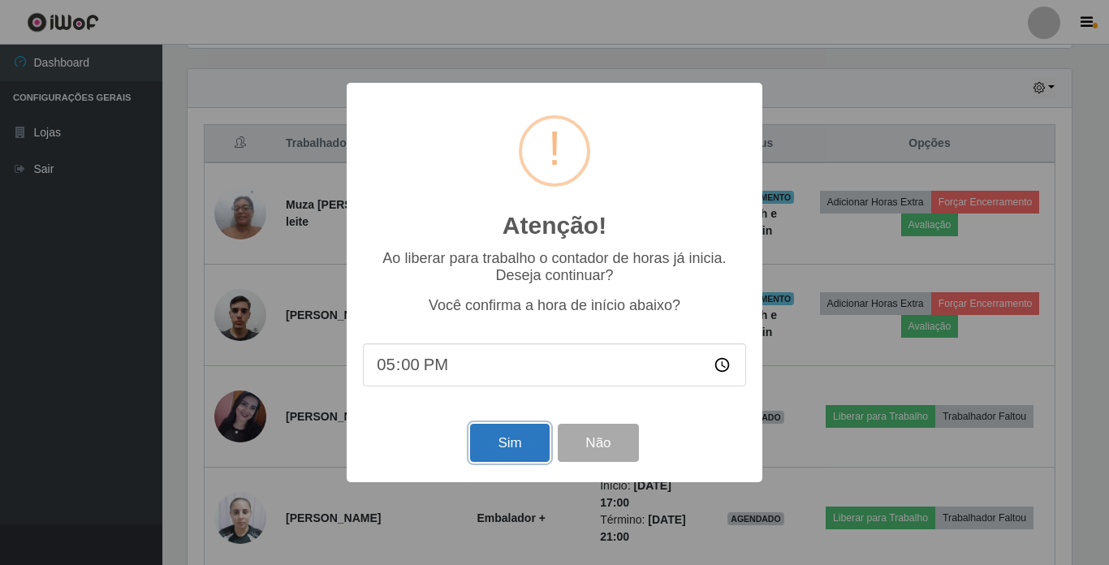
click at [509, 444] on button "Sim" at bounding box center [509, 443] width 79 height 38
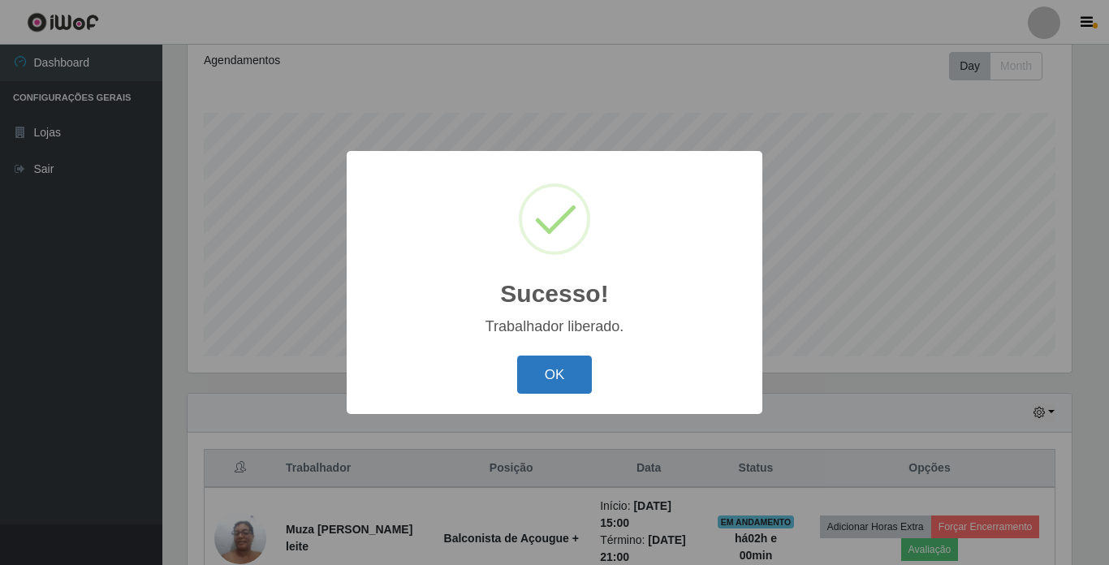
click at [537, 373] on button "OK" at bounding box center [554, 375] width 75 height 38
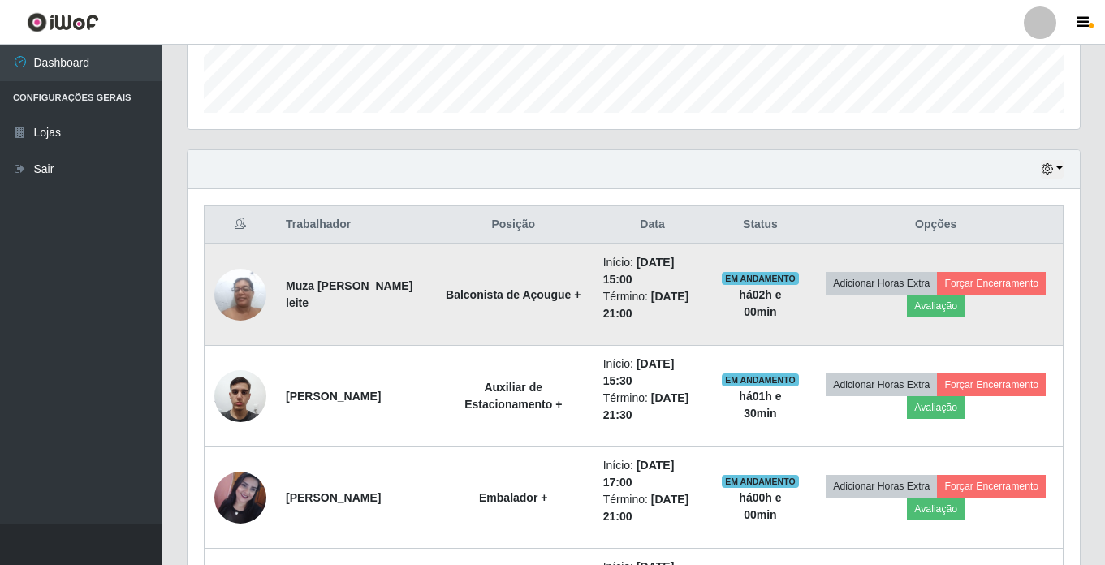
scroll to position [630, 0]
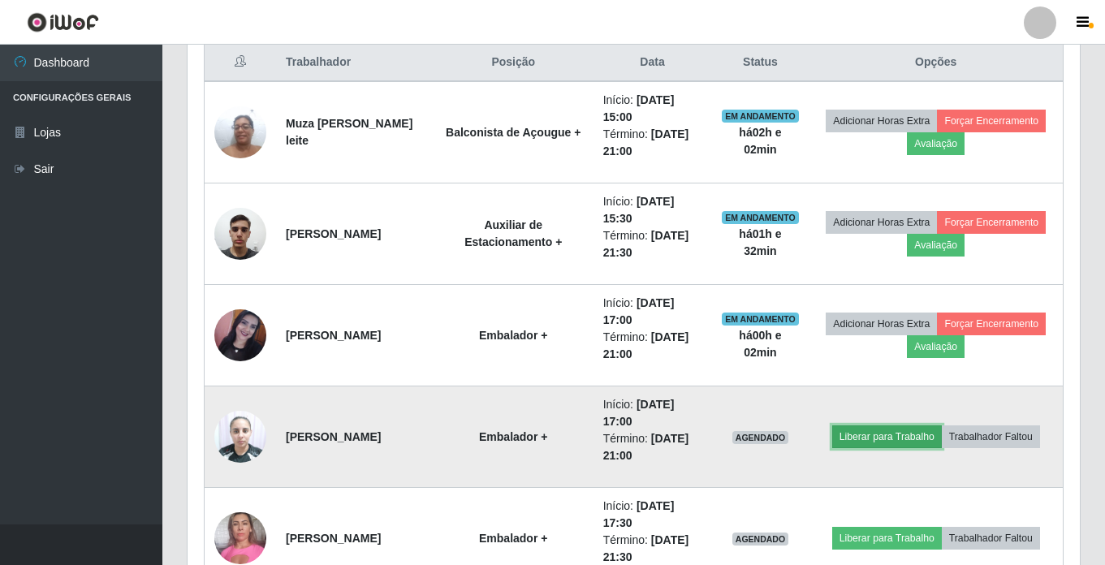
click at [903, 442] on button "Liberar para Trabalho" at bounding box center [887, 436] width 110 height 23
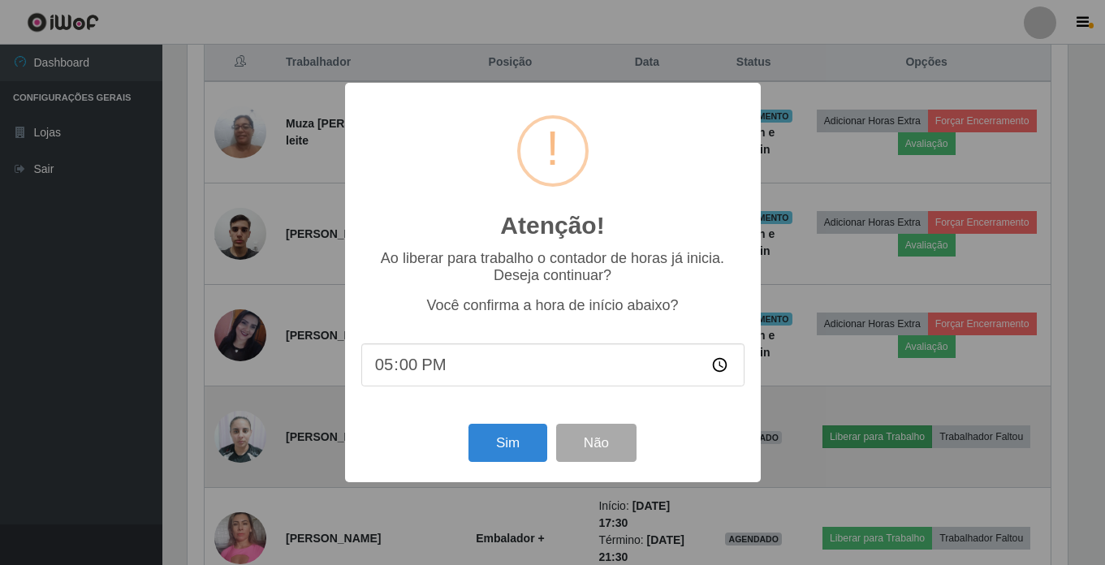
scroll to position [337, 884]
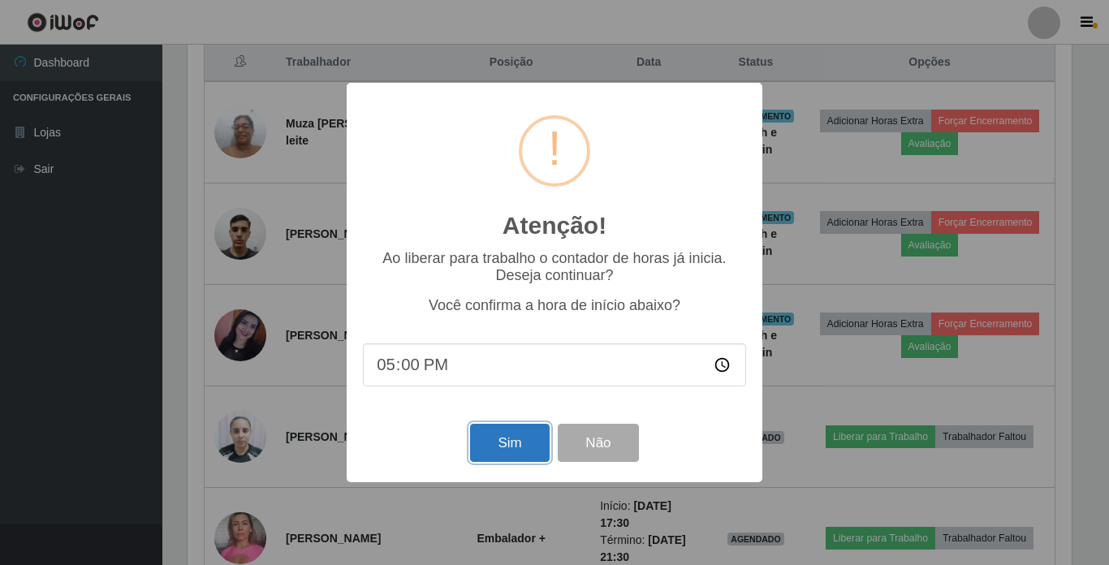
click at [517, 442] on button "Sim" at bounding box center [509, 443] width 79 height 38
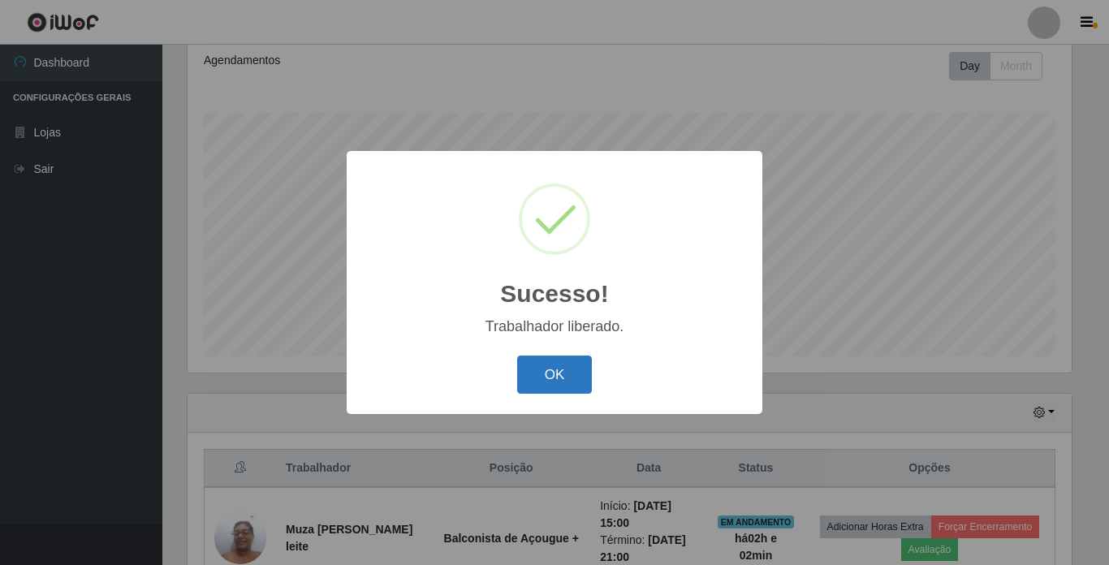
click at [536, 373] on button "OK" at bounding box center [554, 375] width 75 height 38
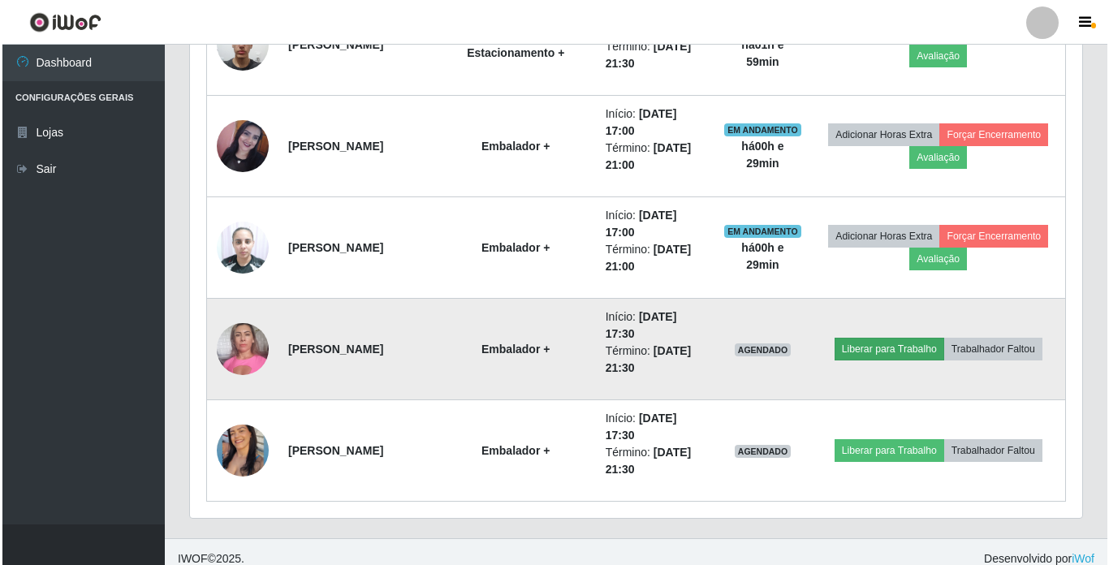
scroll to position [833, 0]
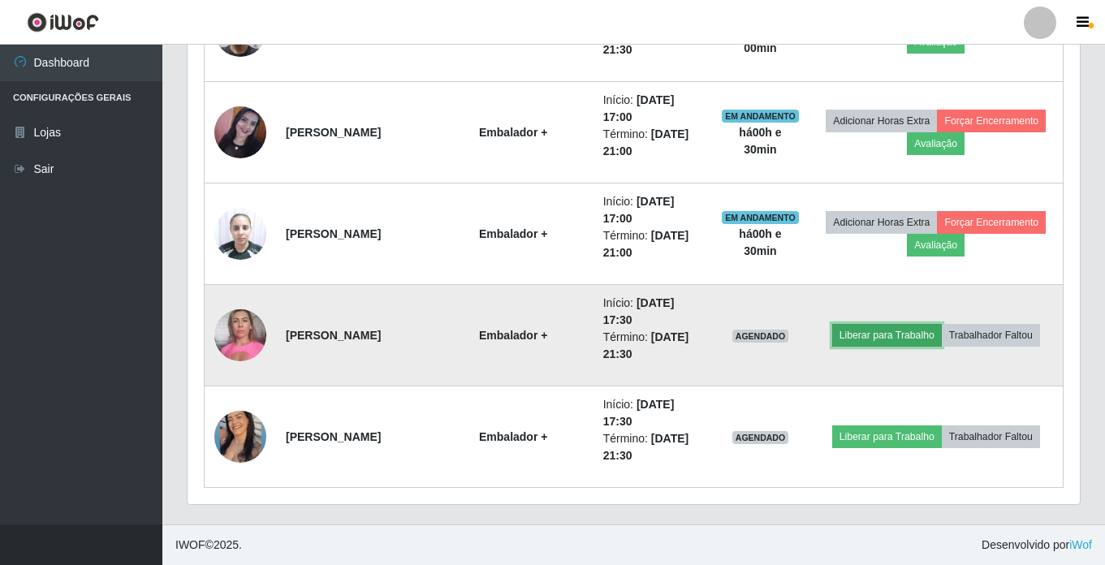
click at [899, 339] on button "Liberar para Trabalho" at bounding box center [887, 335] width 110 height 23
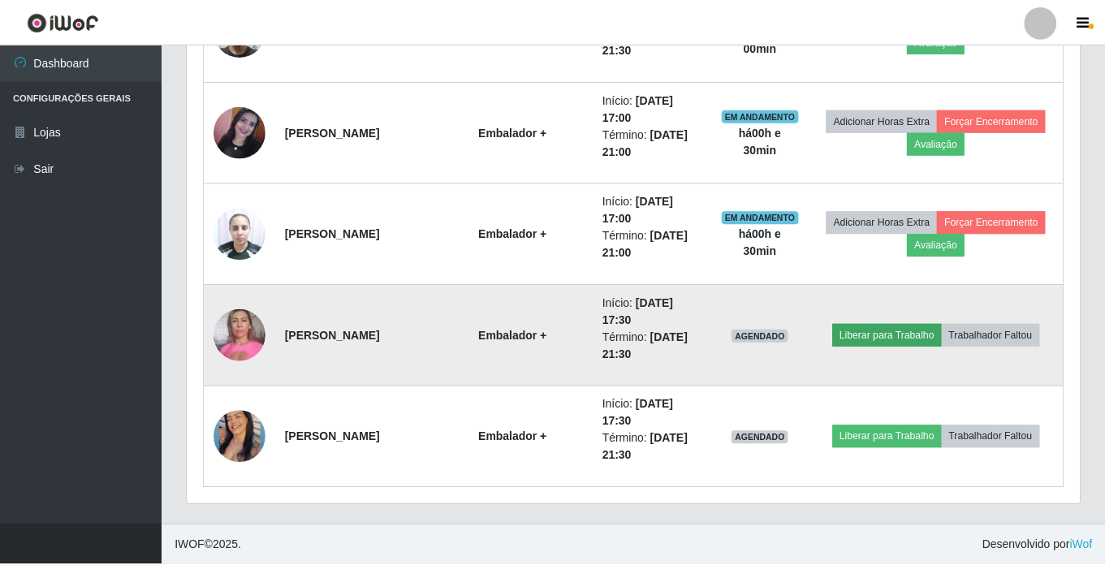
scroll to position [337, 884]
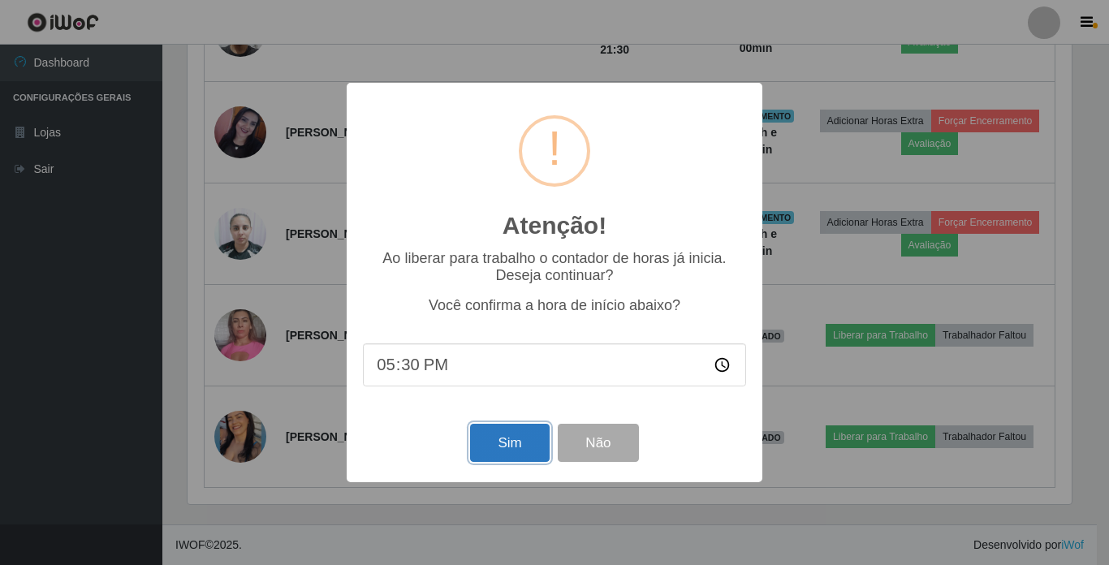
click at [512, 448] on button "Sim" at bounding box center [509, 443] width 79 height 38
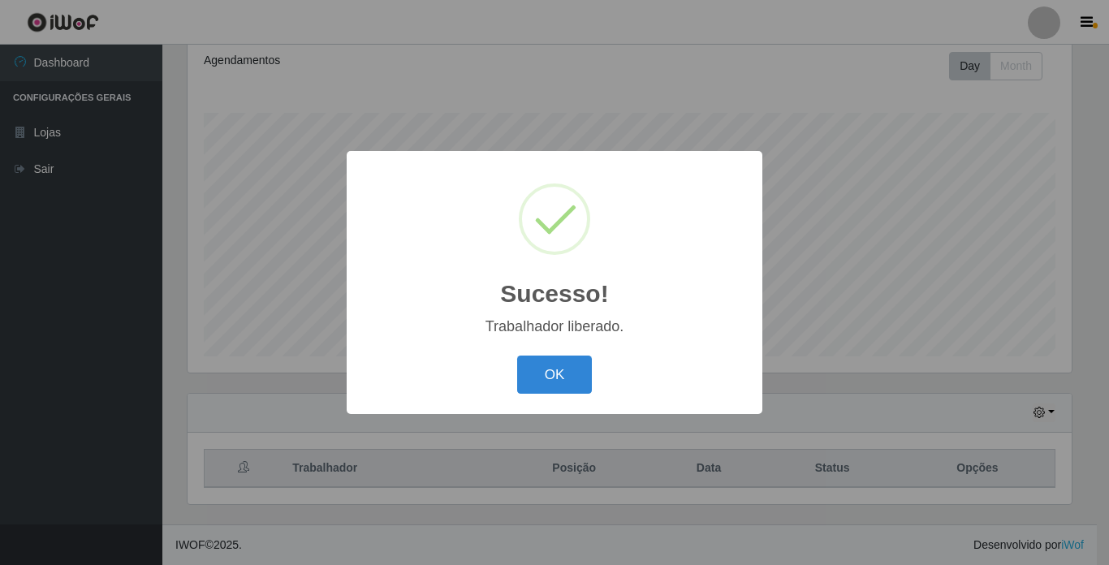
drag, startPoint x: 501, startPoint y: 410, endPoint x: 567, endPoint y: 401, distance: 67.2
click at [567, 401] on div "Sucesso! × Trabalhador liberado. OK Cancel" at bounding box center [555, 282] width 416 height 263
drag, startPoint x: 567, startPoint y: 401, endPoint x: 563, endPoint y: 382, distance: 19.9
click at [563, 382] on button "OK" at bounding box center [554, 375] width 75 height 38
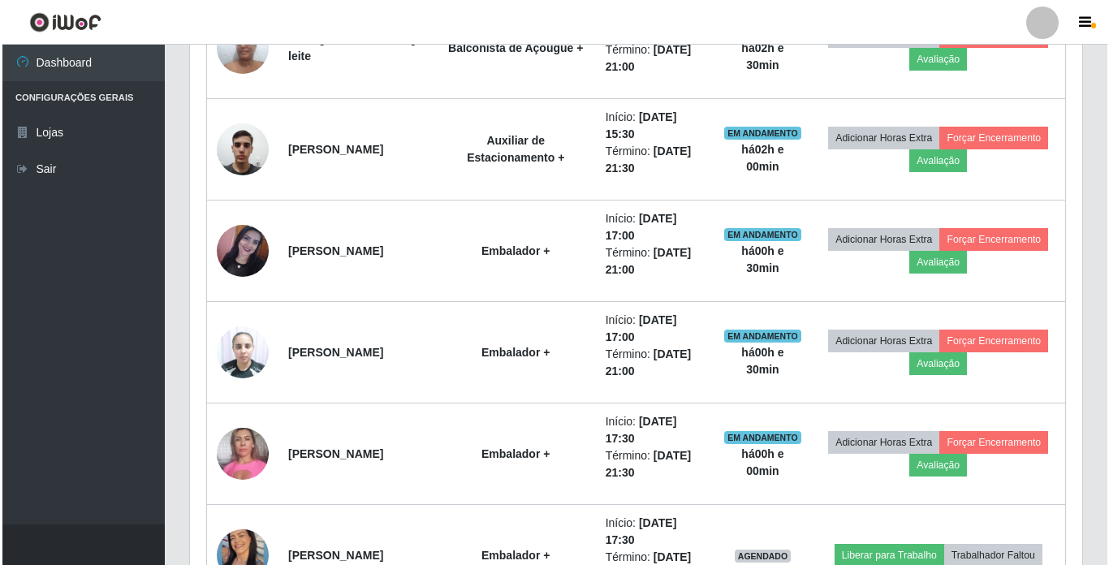
scroll to position [833, 0]
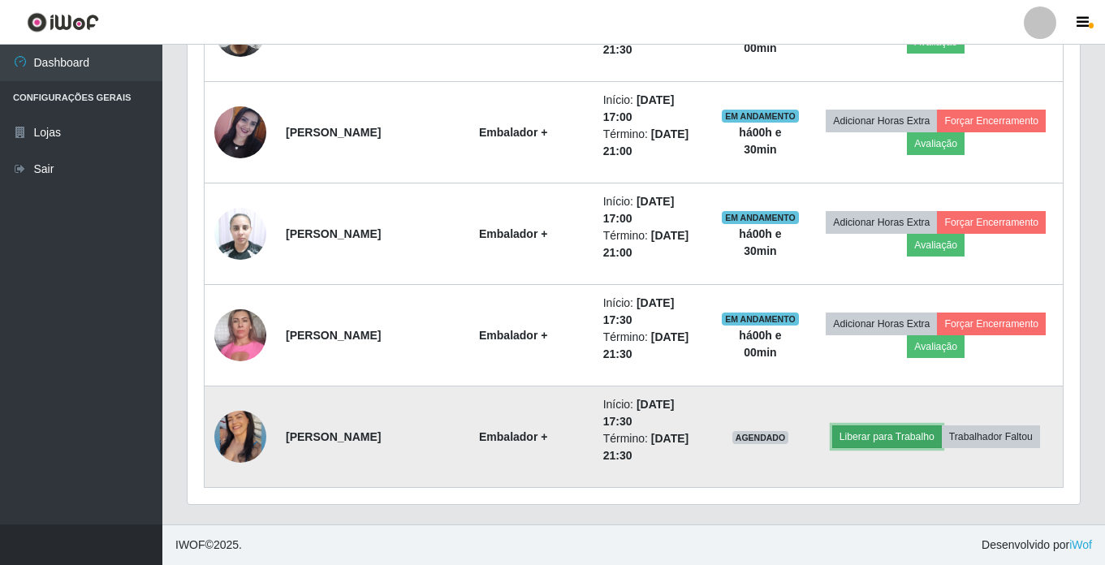
click at [942, 442] on button "Liberar para Trabalho" at bounding box center [887, 436] width 110 height 23
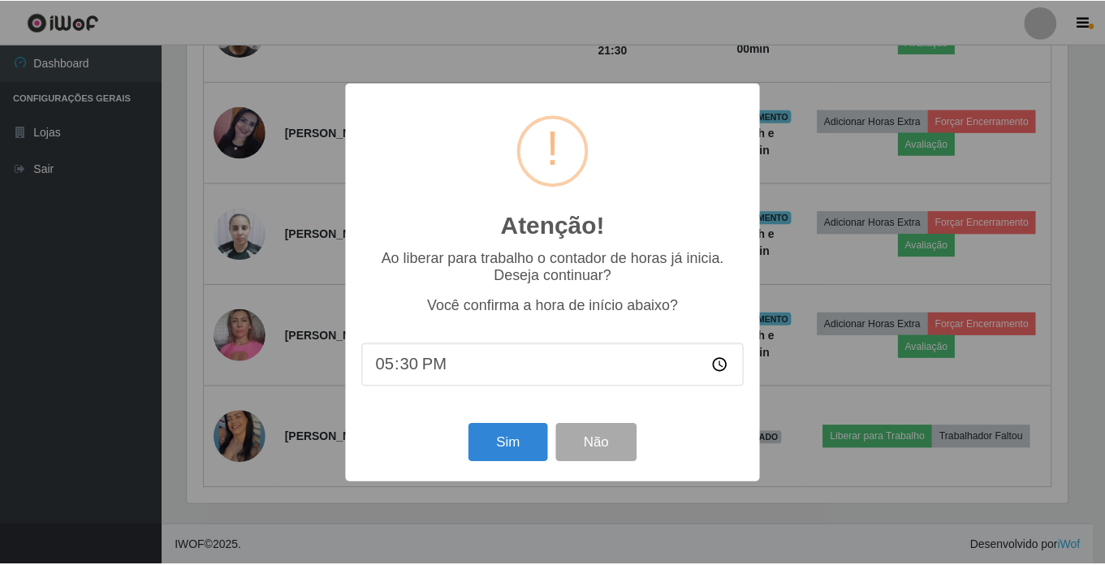
scroll to position [337, 884]
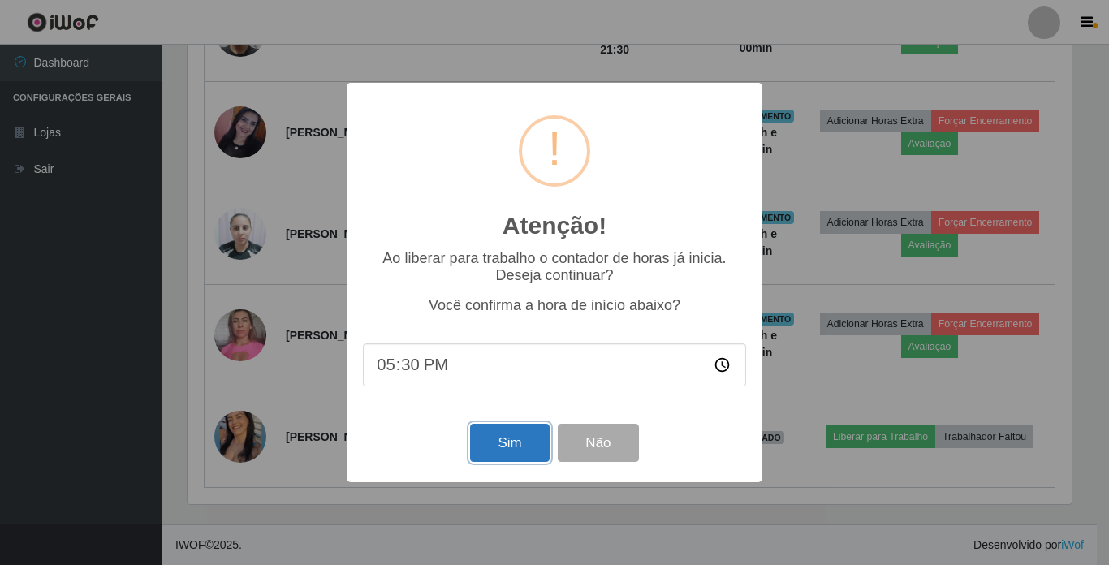
click at [524, 442] on button "Sim" at bounding box center [509, 443] width 79 height 38
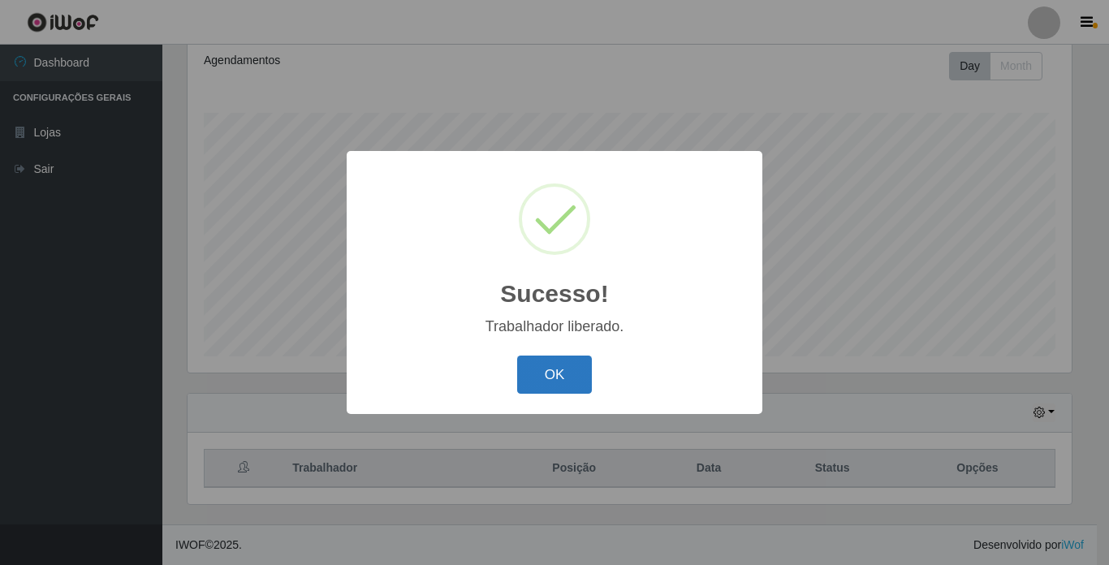
click at [580, 370] on button "OK" at bounding box center [554, 375] width 75 height 38
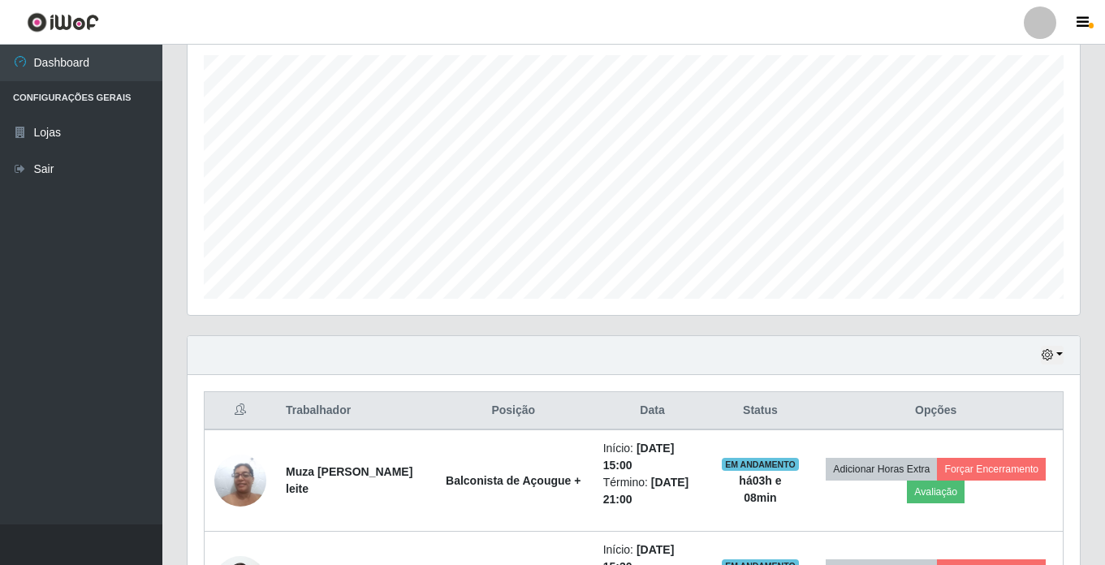
scroll to position [549, 0]
